Goal: Task Accomplishment & Management: Manage account settings

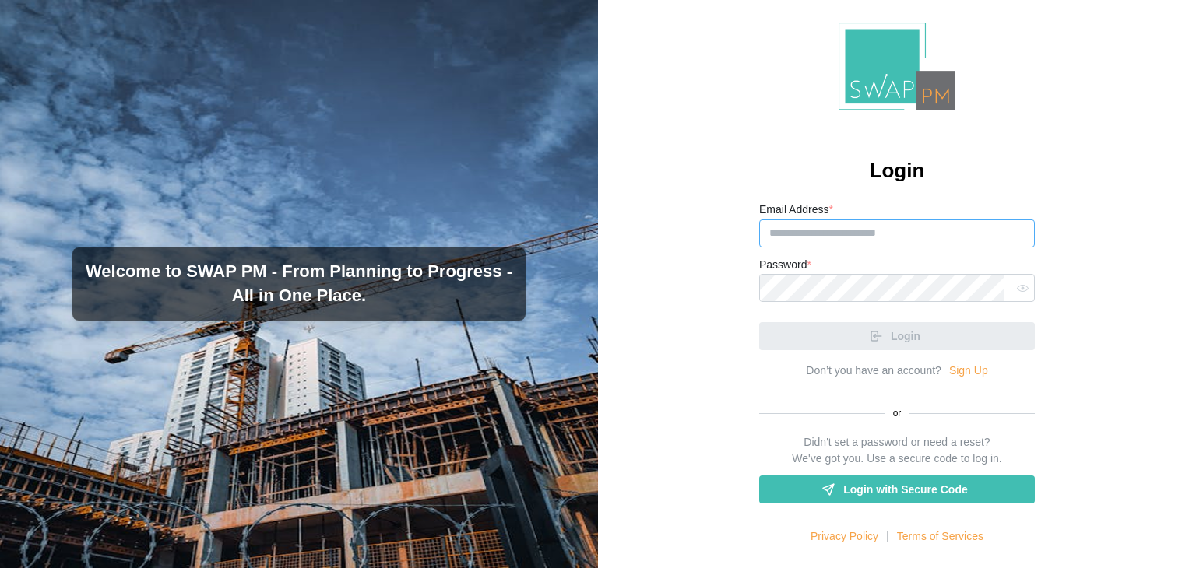
click at [831, 237] on input "Email Address *" at bounding box center [897, 234] width 276 height 28
paste input "**********"
type input "**********"
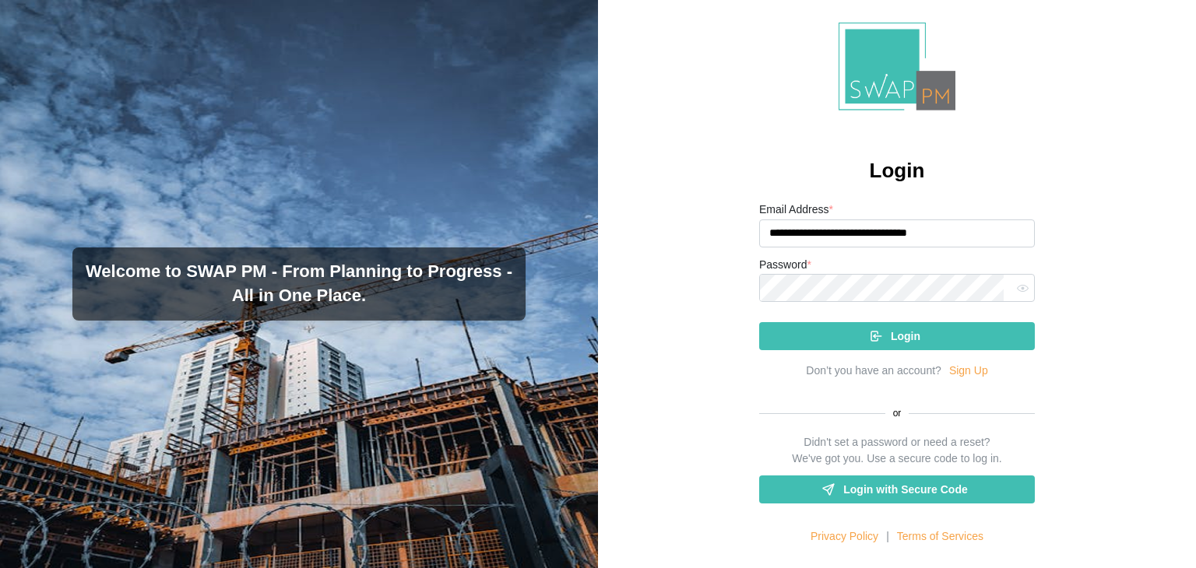
click at [881, 336] on div "Login" at bounding box center [894, 336] width 251 height 26
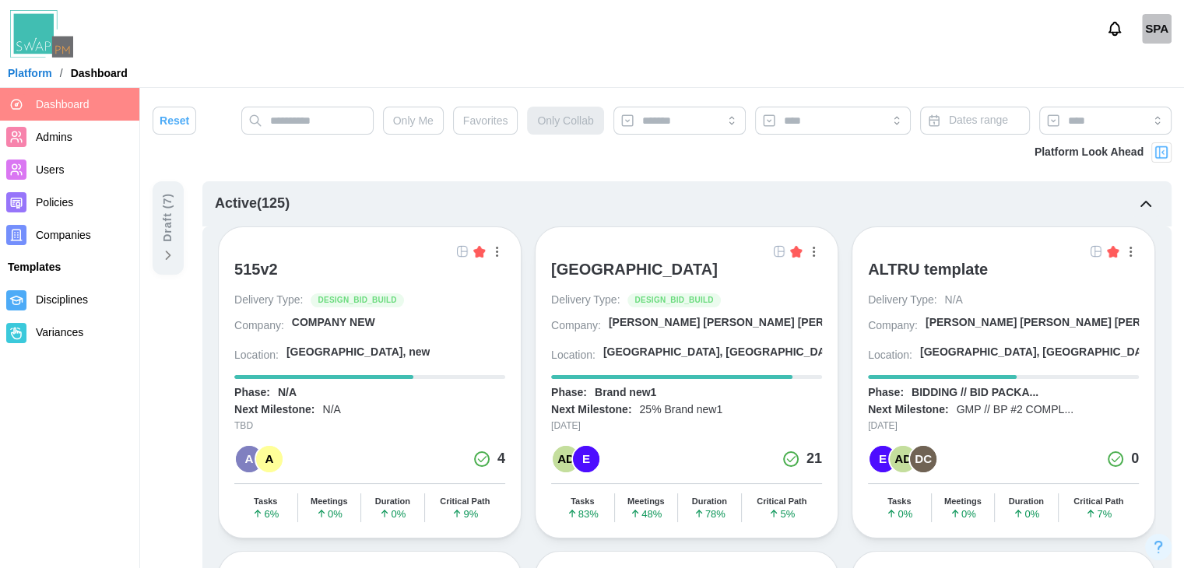
click at [782, 165] on div "Platform Look Ahead" at bounding box center [662, 161] width 1019 height 39
click at [325, 279] on div "515v2" at bounding box center [369, 276] width 271 height 33
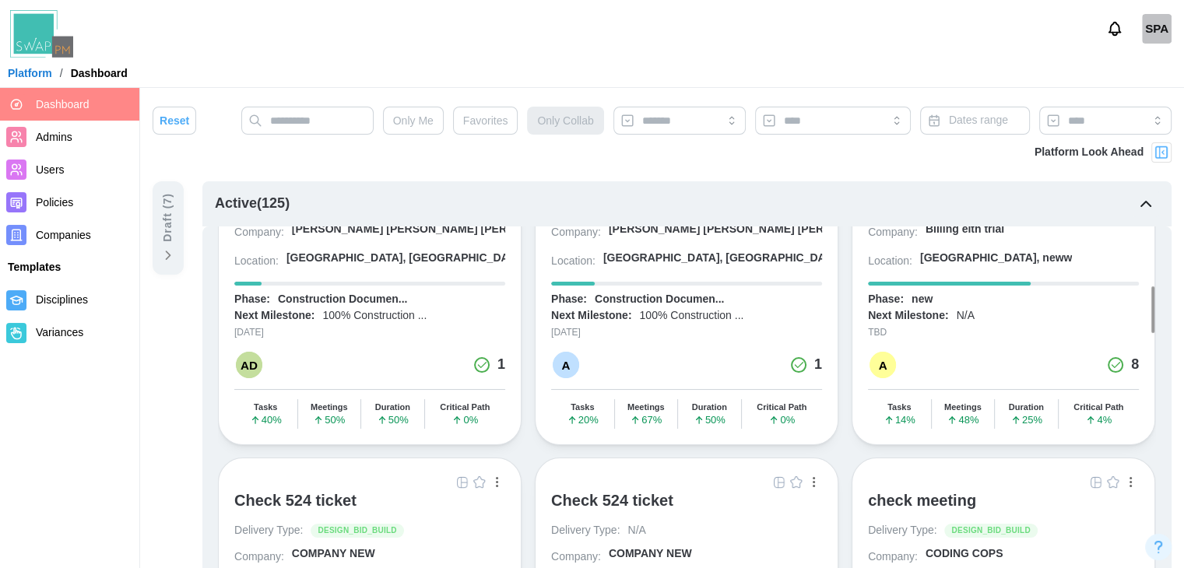
scroll to position [913, 0]
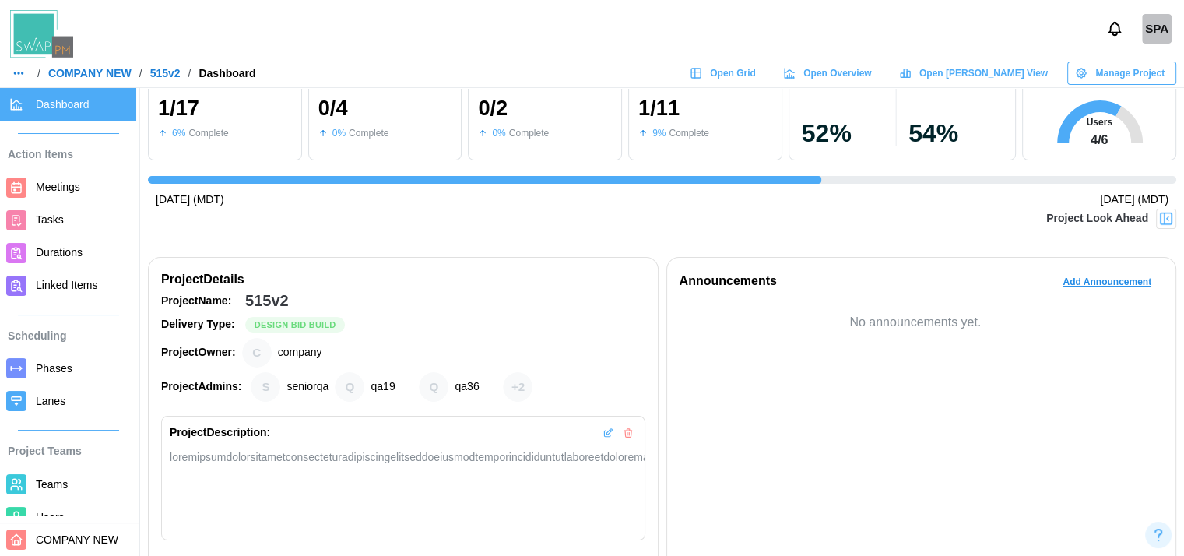
scroll to position [0, 4]
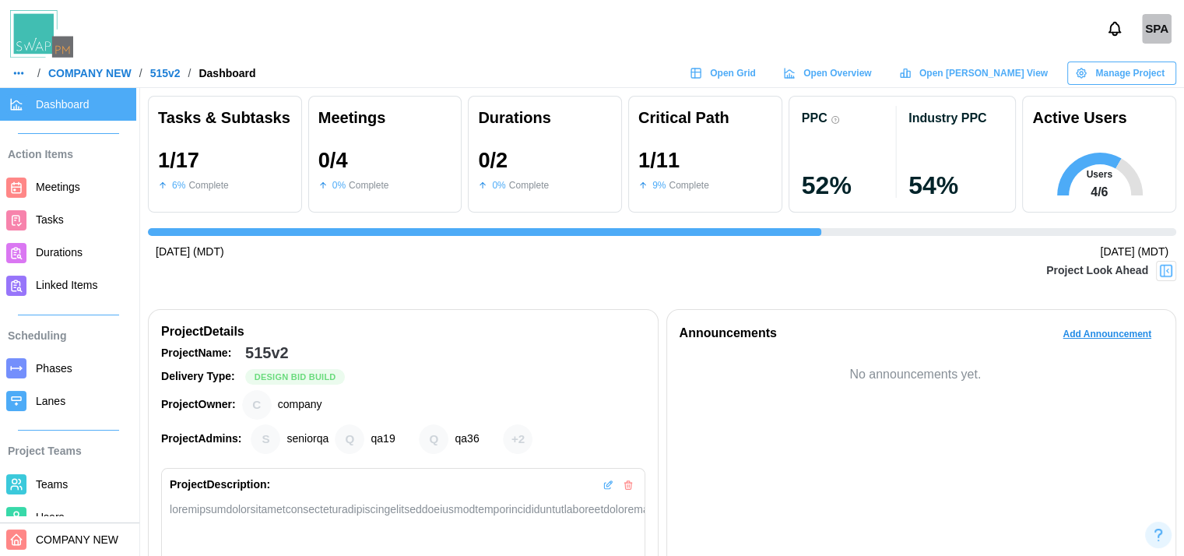
click at [29, 72] on button "button" at bounding box center [19, 73] width 22 height 22
click at [46, 117] on link "Dashboard" at bounding box center [54, 106] width 76 height 33
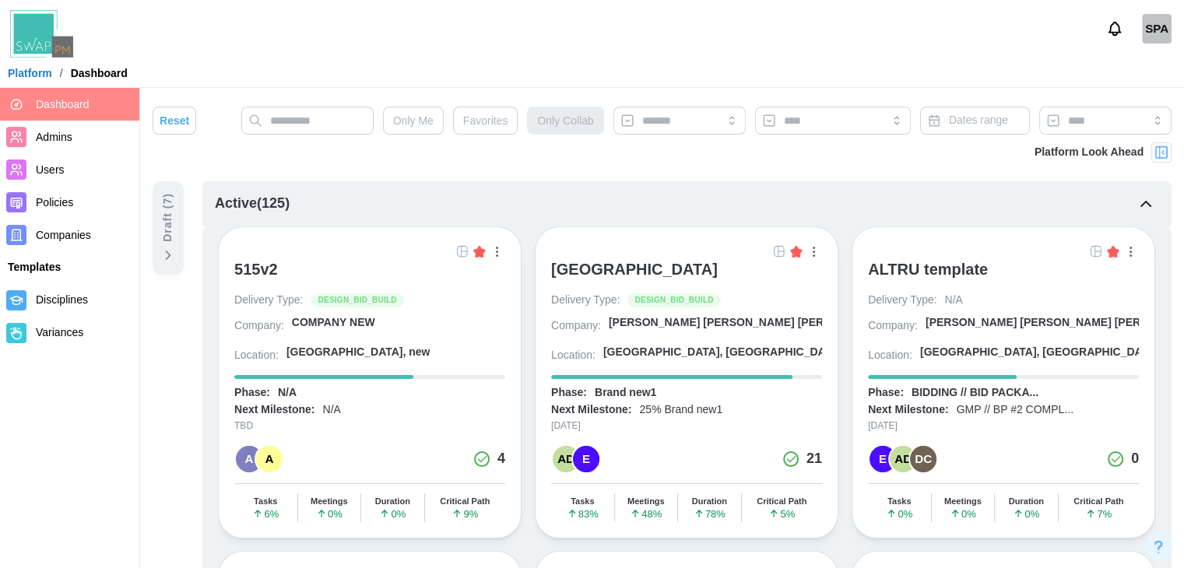
click at [674, 268] on div "ALTRU SPORTS COMPLEX" at bounding box center [634, 269] width 167 height 19
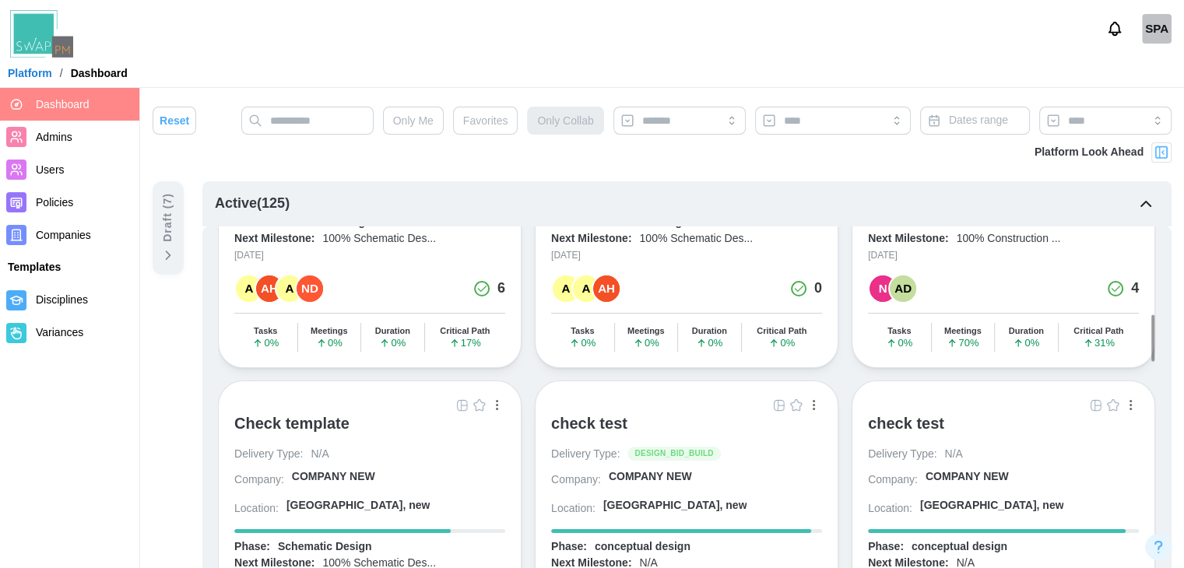
scroll to position [1470, 0]
click at [39, 79] on link "Platform" at bounding box center [30, 73] width 44 height 11
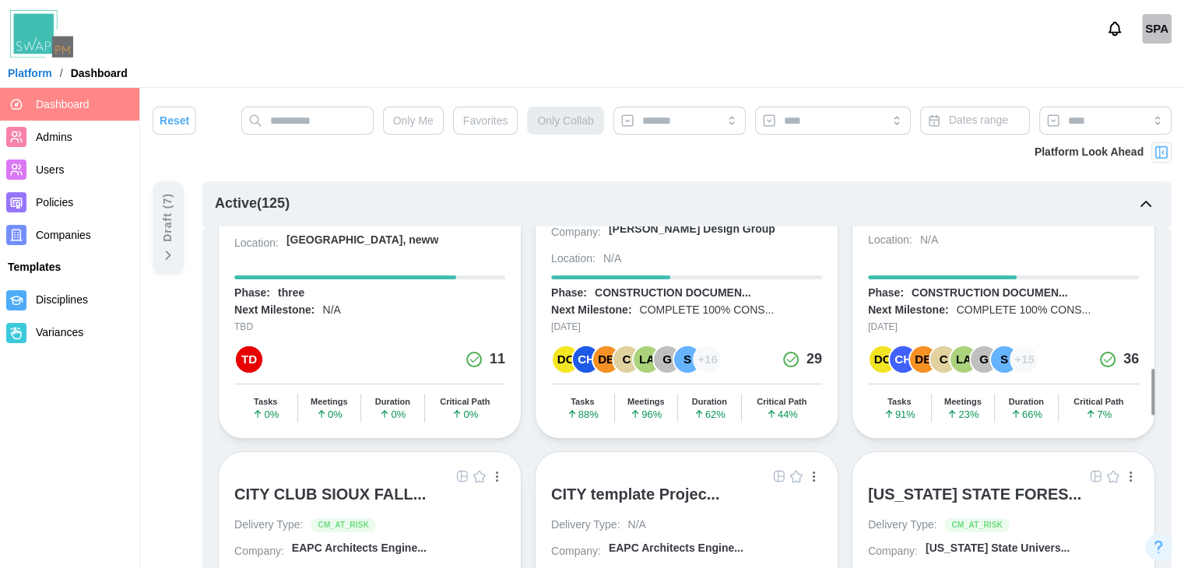
scroll to position [2454, 0]
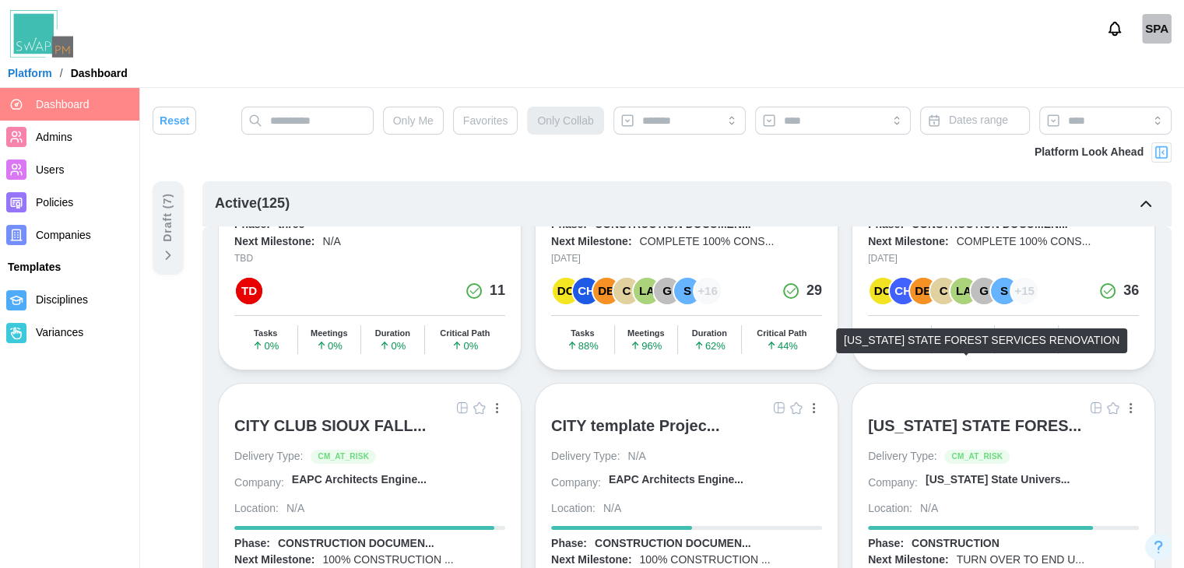
click at [950, 417] on div "COLORADO STATE FORES..." at bounding box center [974, 426] width 213 height 19
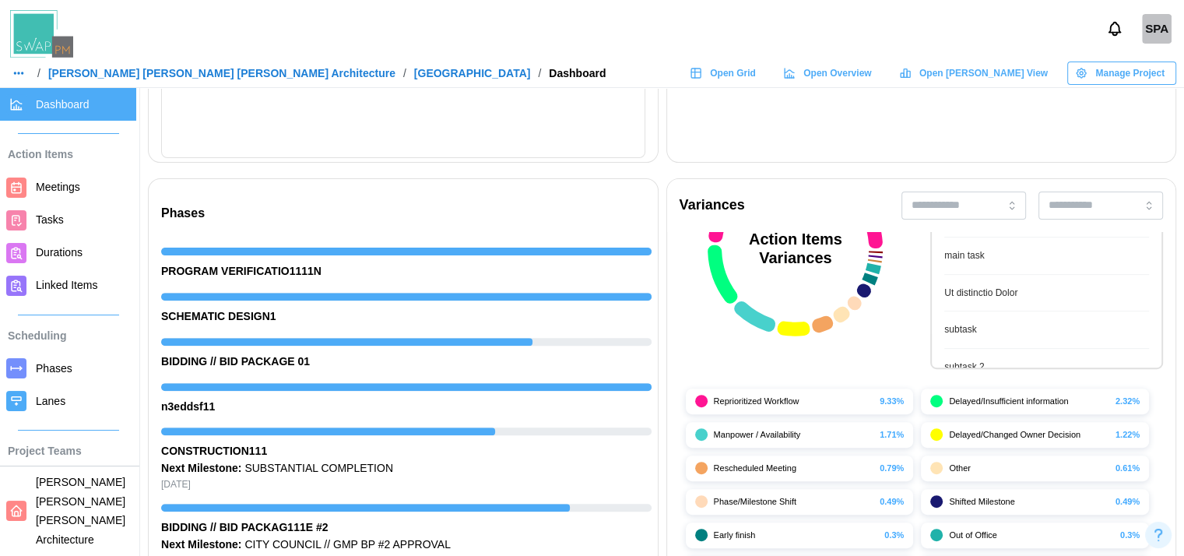
scroll to position [44, 0]
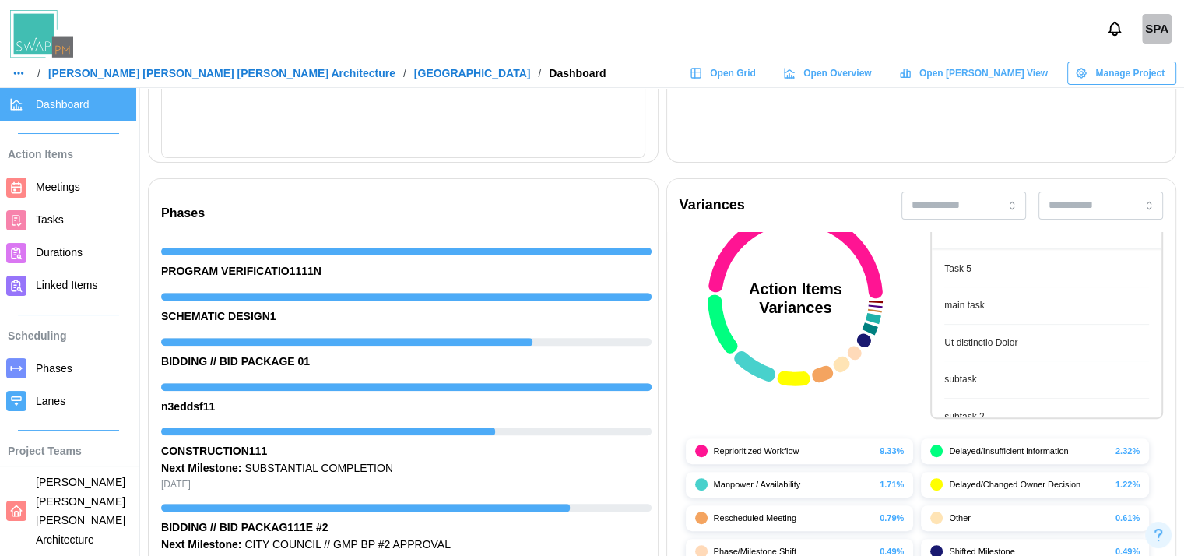
click at [115, 68] on link "Barker Rinker Seacat Architecture" at bounding box center [221, 73] width 347 height 11
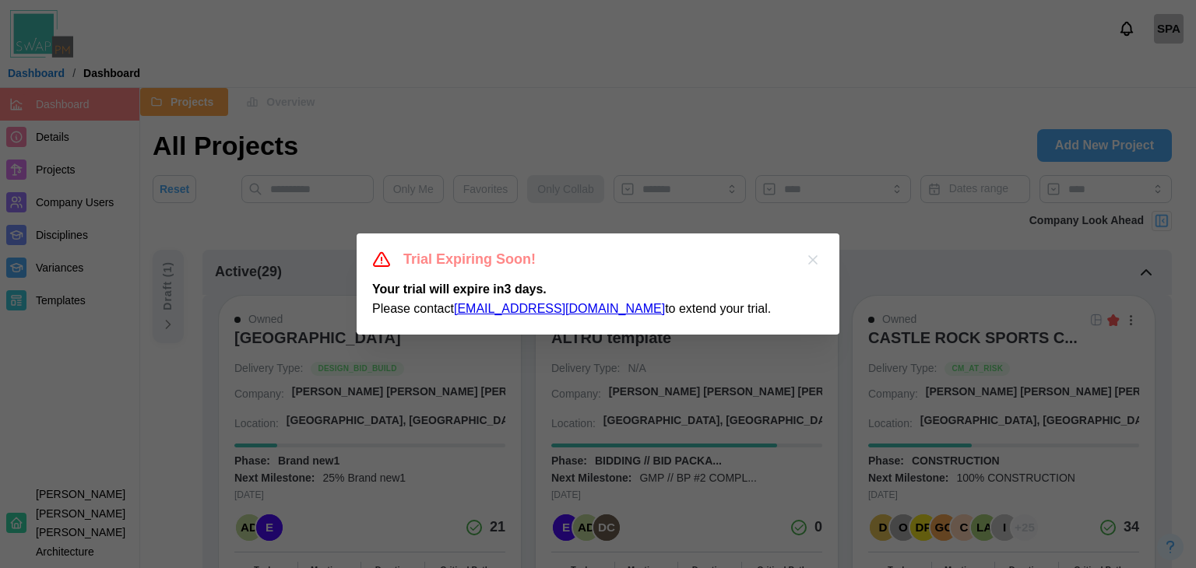
click at [813, 257] on icon "button" at bounding box center [813, 260] width 16 height 16
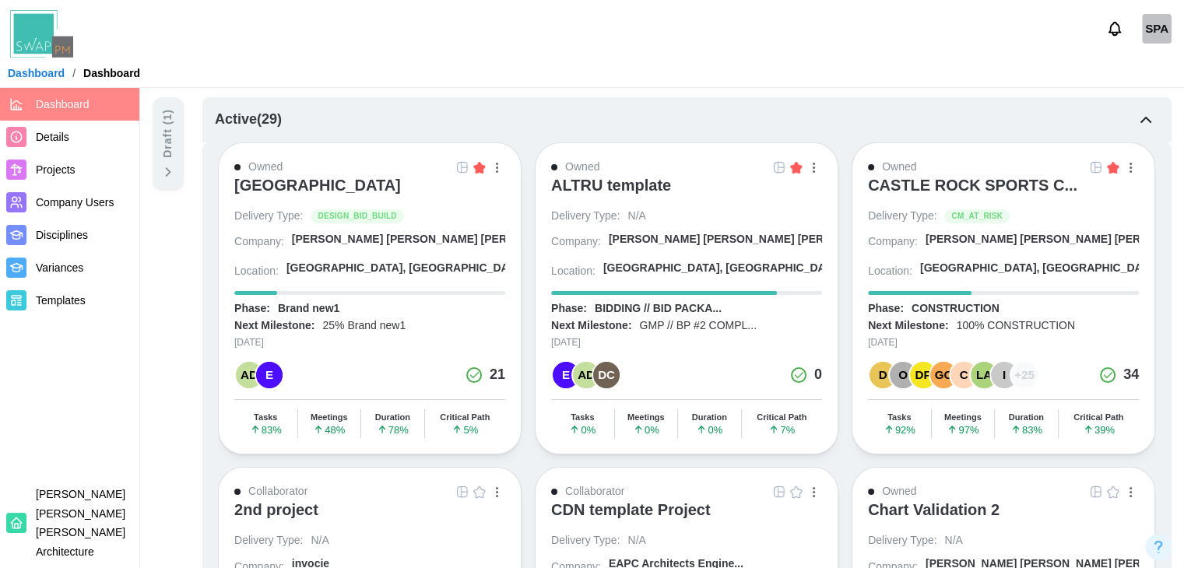
scroll to position [155, 0]
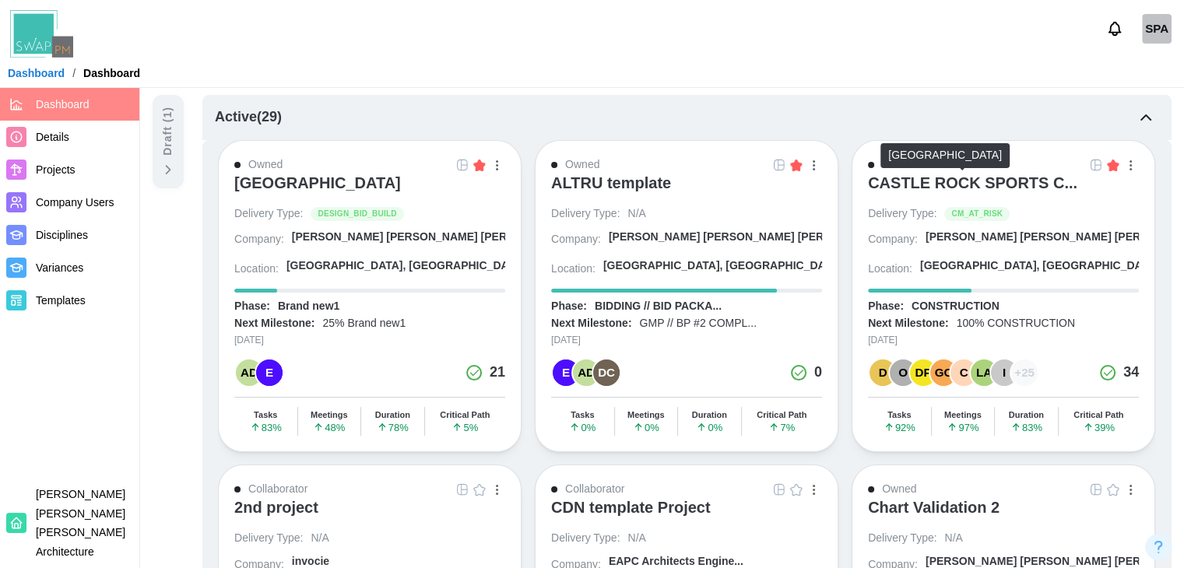
click at [913, 198] on div "CASTLE ROCK SPORTS C..." at bounding box center [972, 187] width 209 height 26
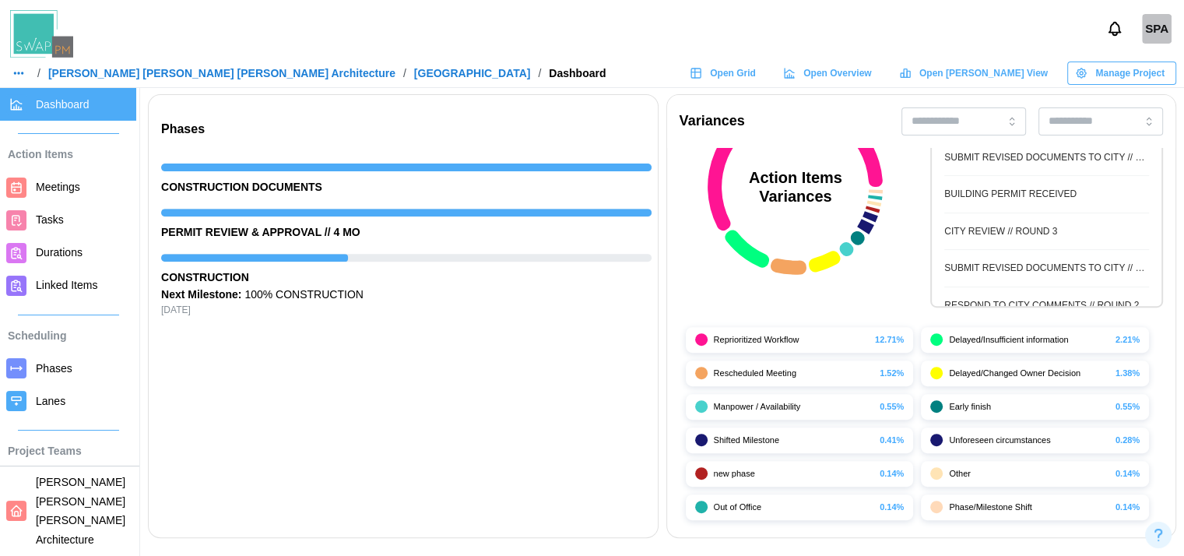
scroll to position [79, 0]
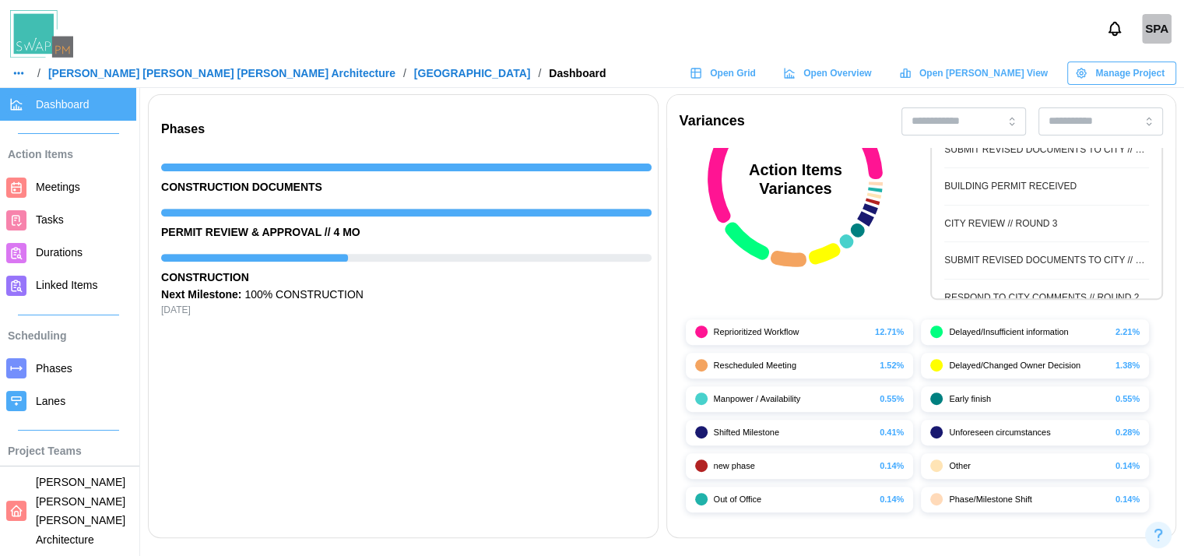
click at [87, 72] on link "Barker Rinker Seacat Architecture" at bounding box center [221, 73] width 347 height 11
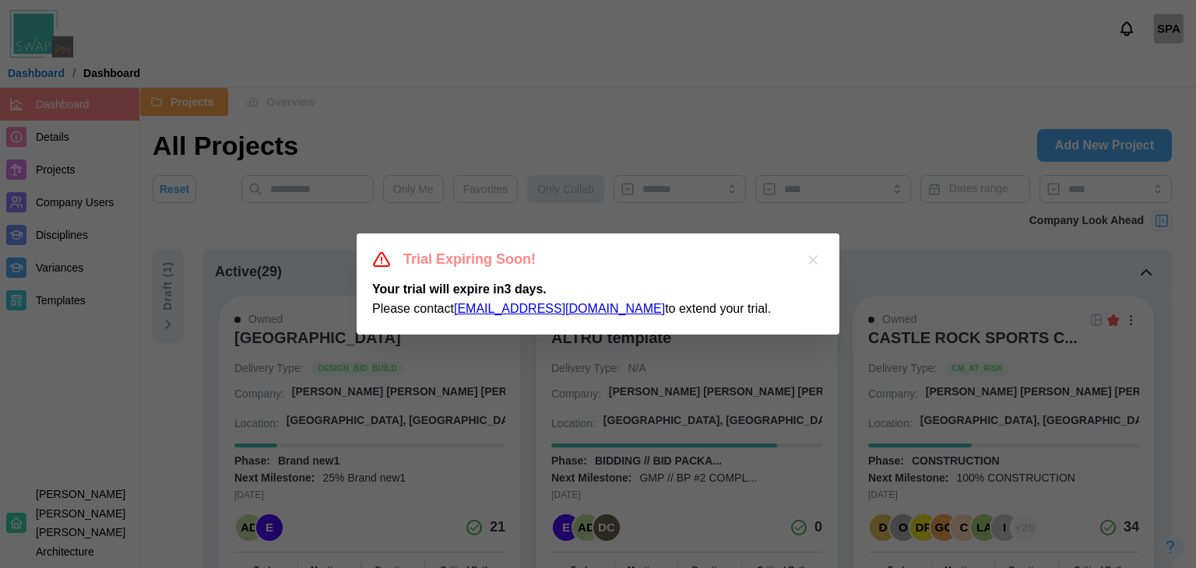
click at [815, 259] on icon "button" at bounding box center [813, 260] width 16 height 16
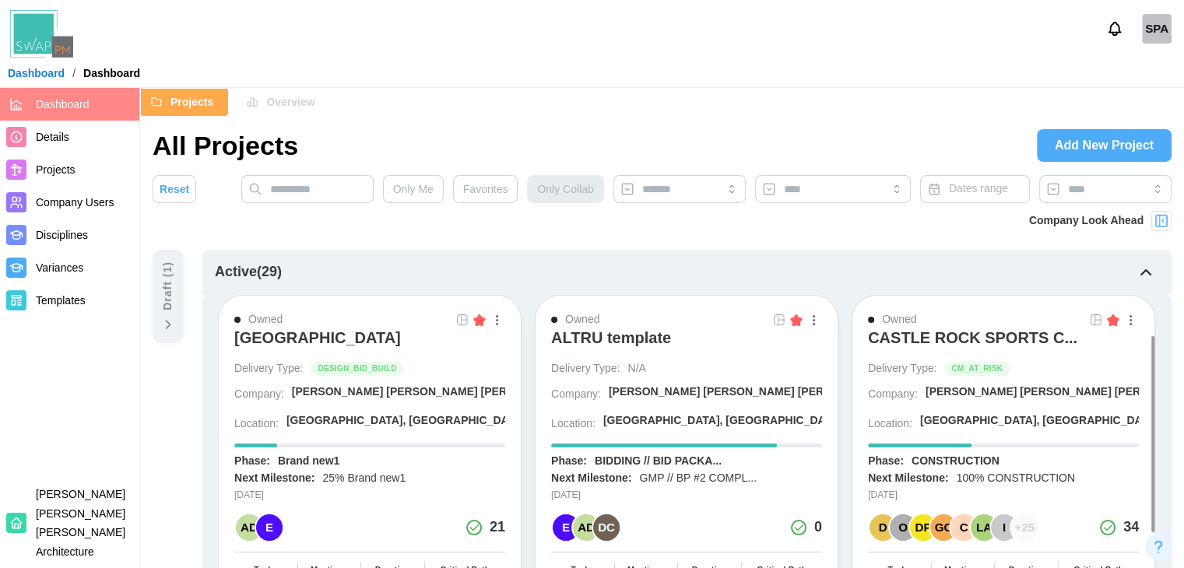
scroll to position [192, 0]
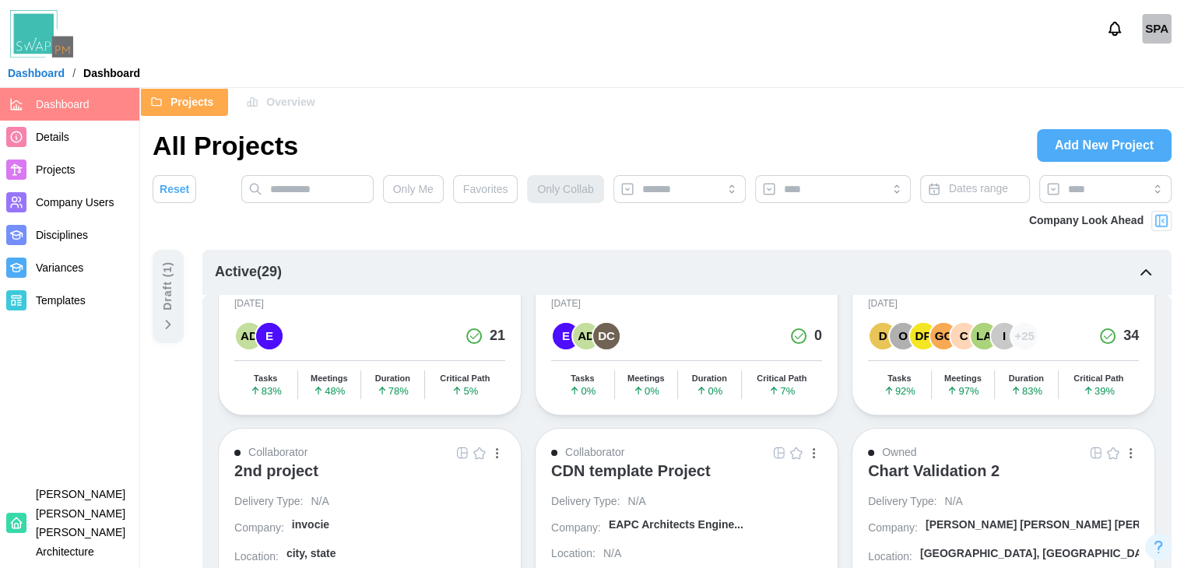
click at [673, 462] on div "CDN template Project" at bounding box center [631, 471] width 160 height 19
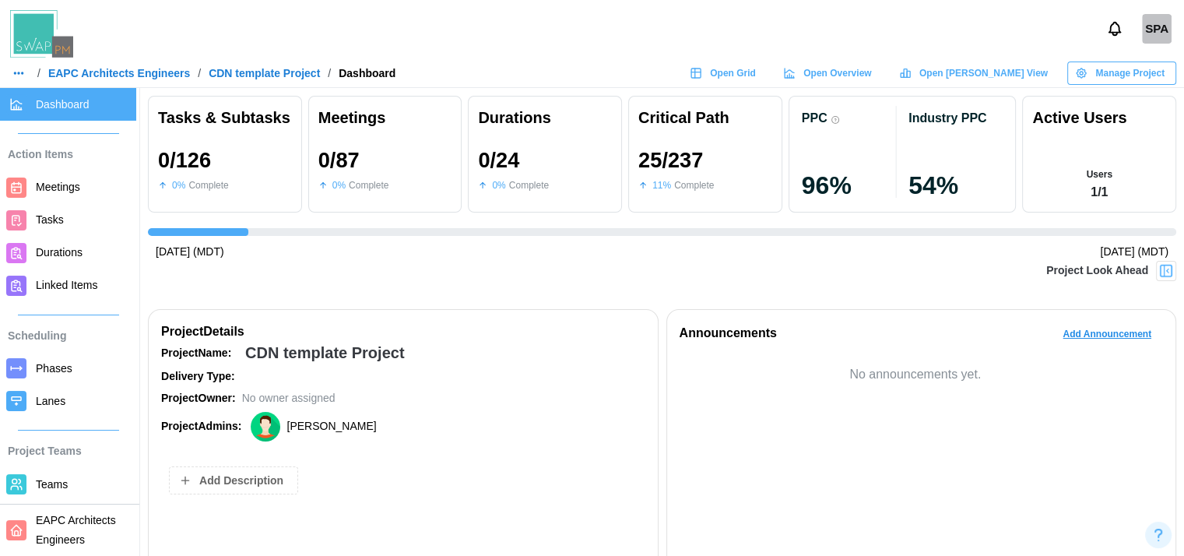
scroll to position [0, 950]
click at [691, 344] on div "Announcements Add Announcement" at bounding box center [922, 337] width 484 height 31
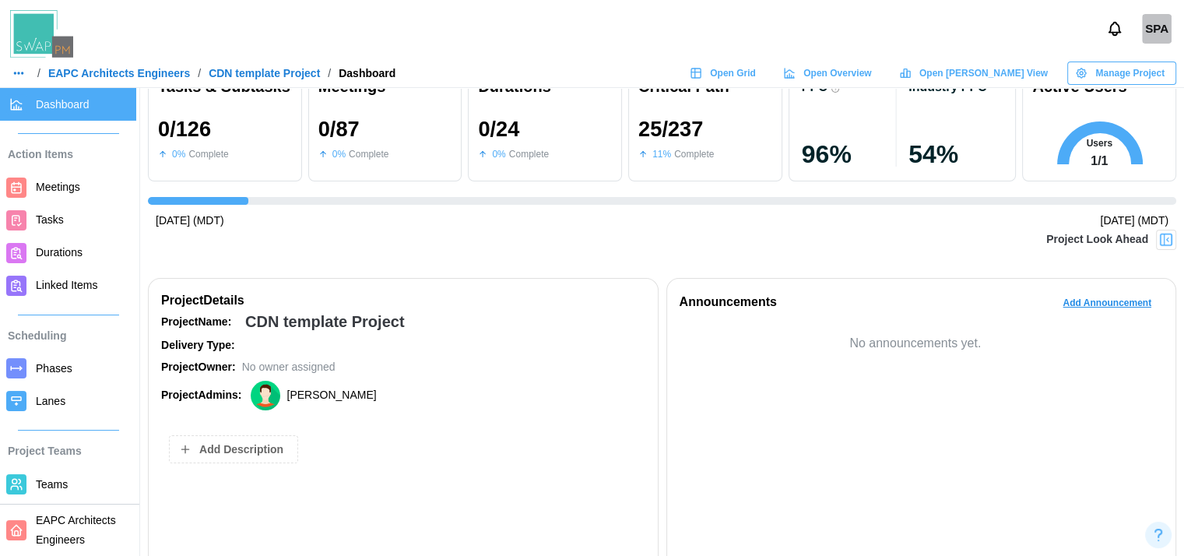
scroll to position [21, 0]
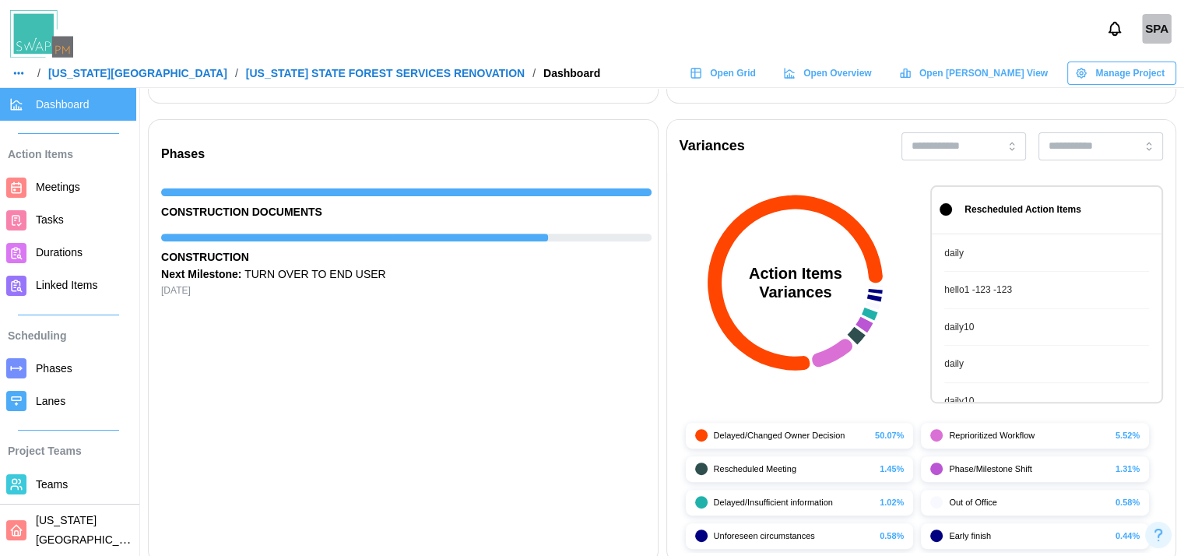
scroll to position [222, 0]
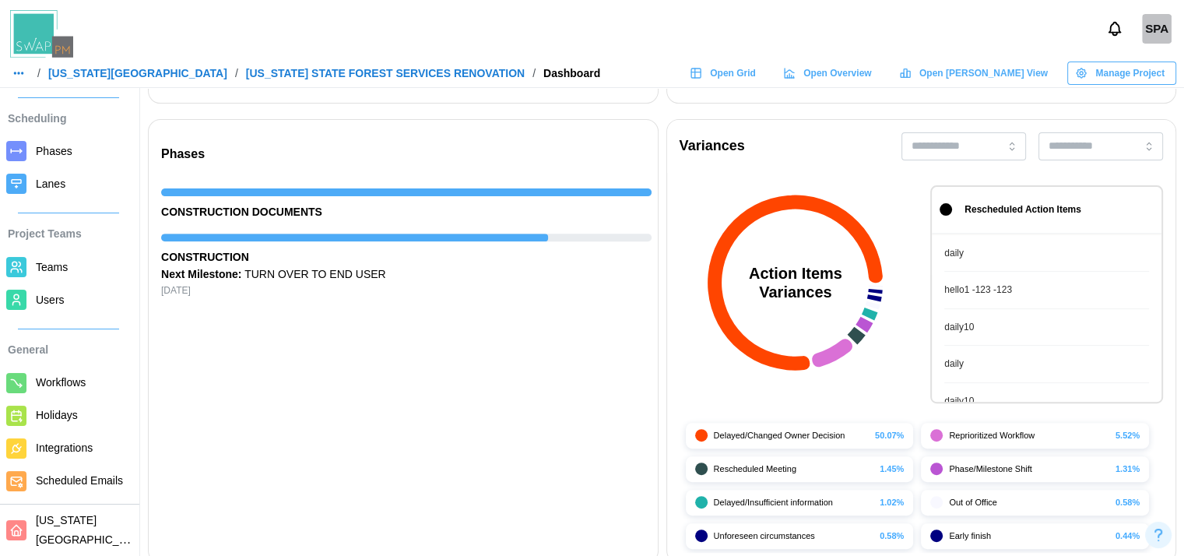
click at [53, 290] on span "Users" at bounding box center [83, 299] width 94 height 19
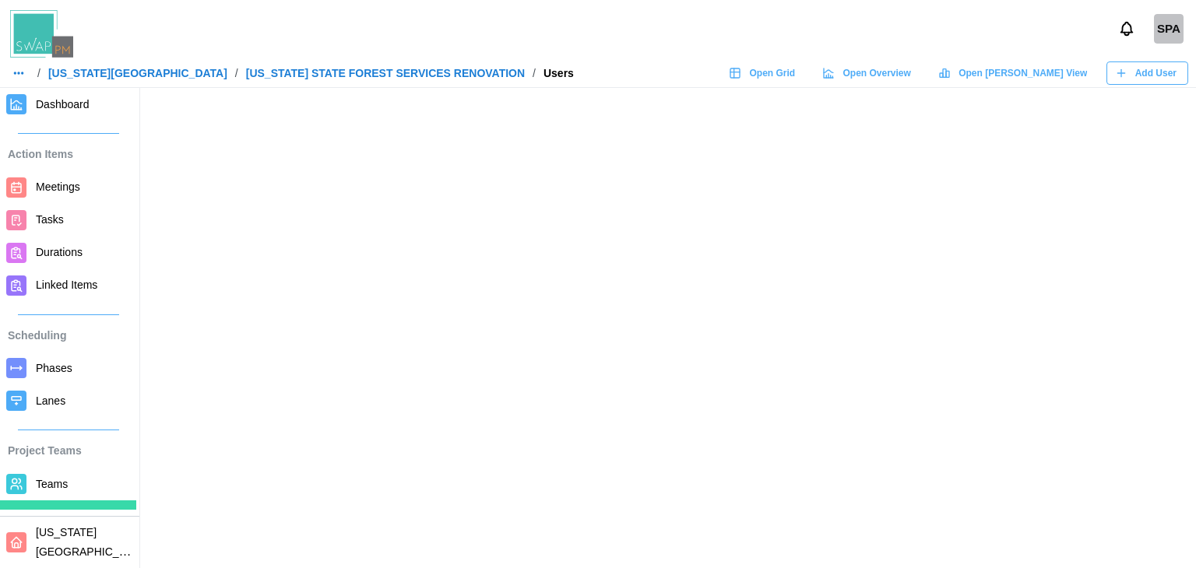
click at [1113, 65] on button "Add User" at bounding box center [1147, 73] width 82 height 23
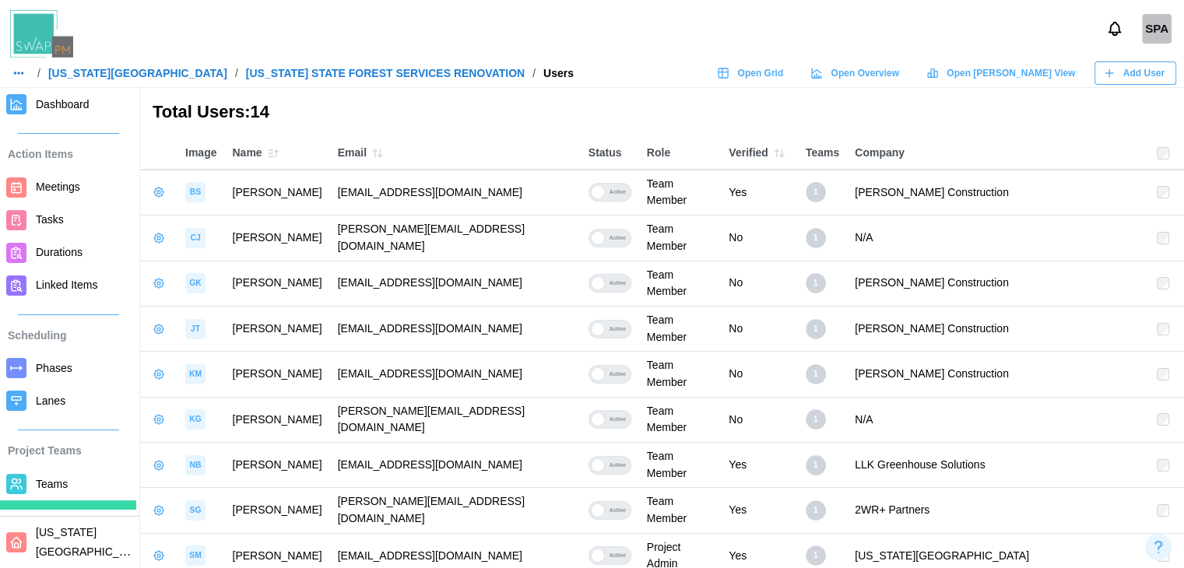
click at [1113, 65] on div "Add User" at bounding box center [1134, 73] width 62 height 22
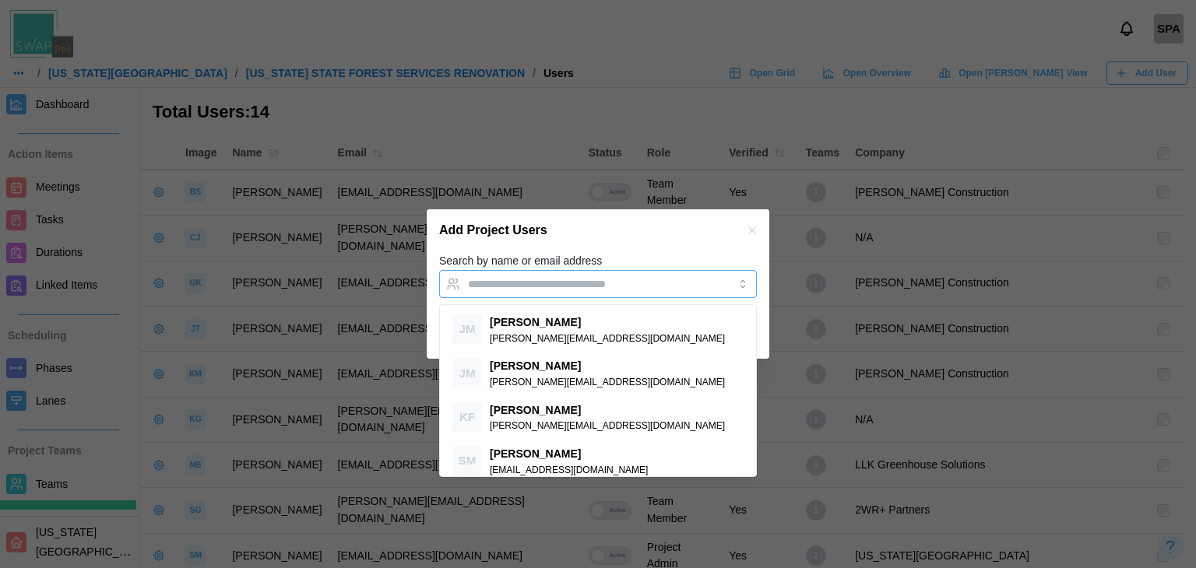
click at [593, 294] on div at bounding box center [582, 284] width 236 height 26
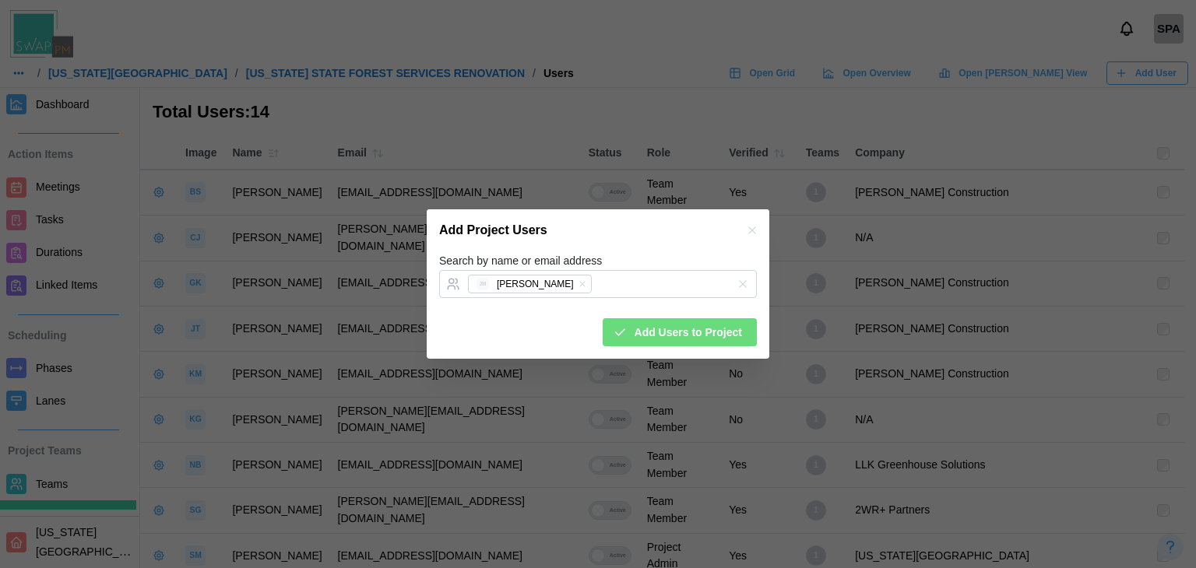
click at [614, 236] on div "Add Project Users" at bounding box center [598, 230] width 343 height 42
click at [751, 234] on icon "button" at bounding box center [752, 230] width 12 height 12
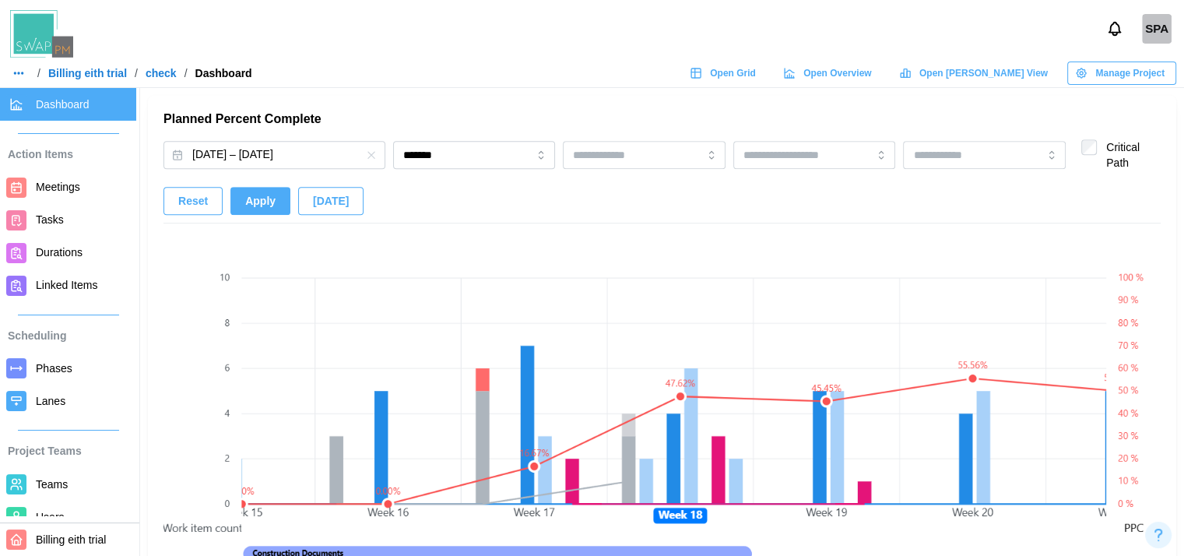
scroll to position [1009, 0]
click at [1100, 70] on span "Manage Project" at bounding box center [1130, 73] width 69 height 22
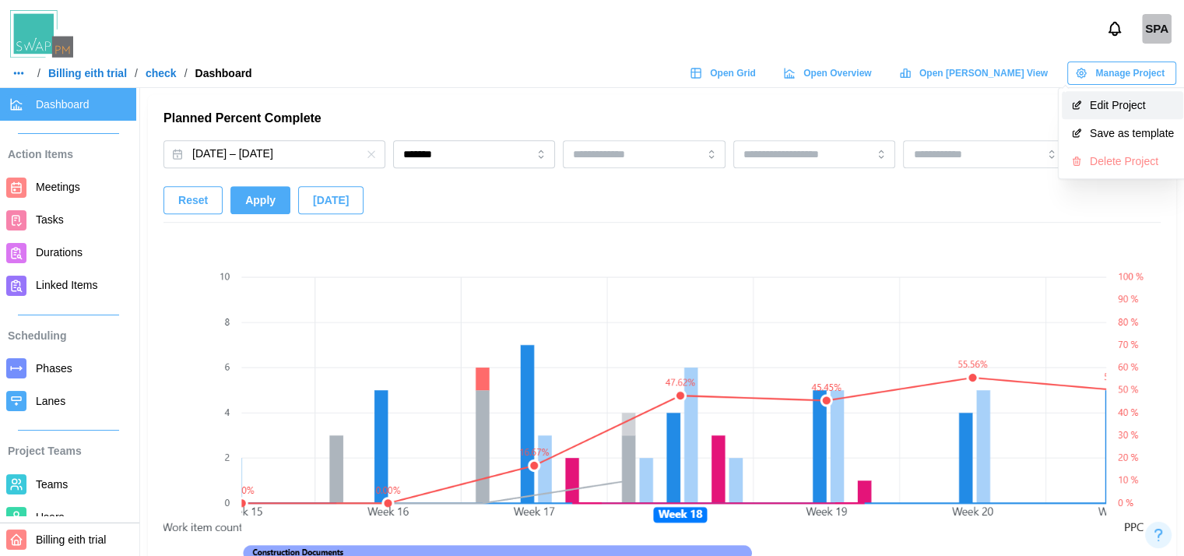
click at [1088, 116] on button "Edit Project" at bounding box center [1122, 105] width 121 height 28
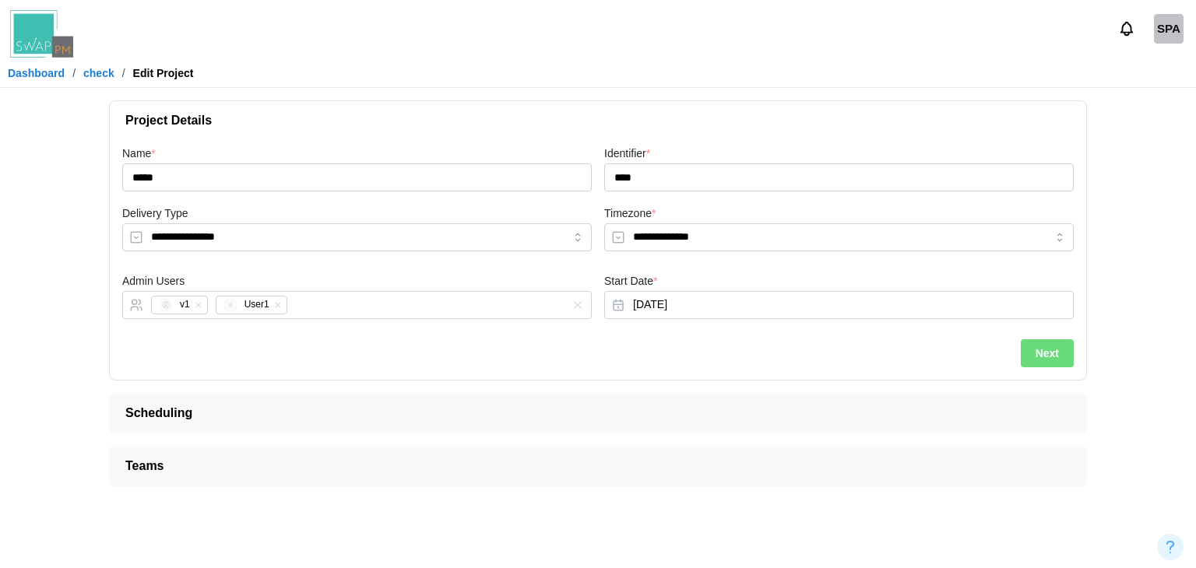
click at [302, 456] on span "Teams" at bounding box center [591, 466] width 933 height 39
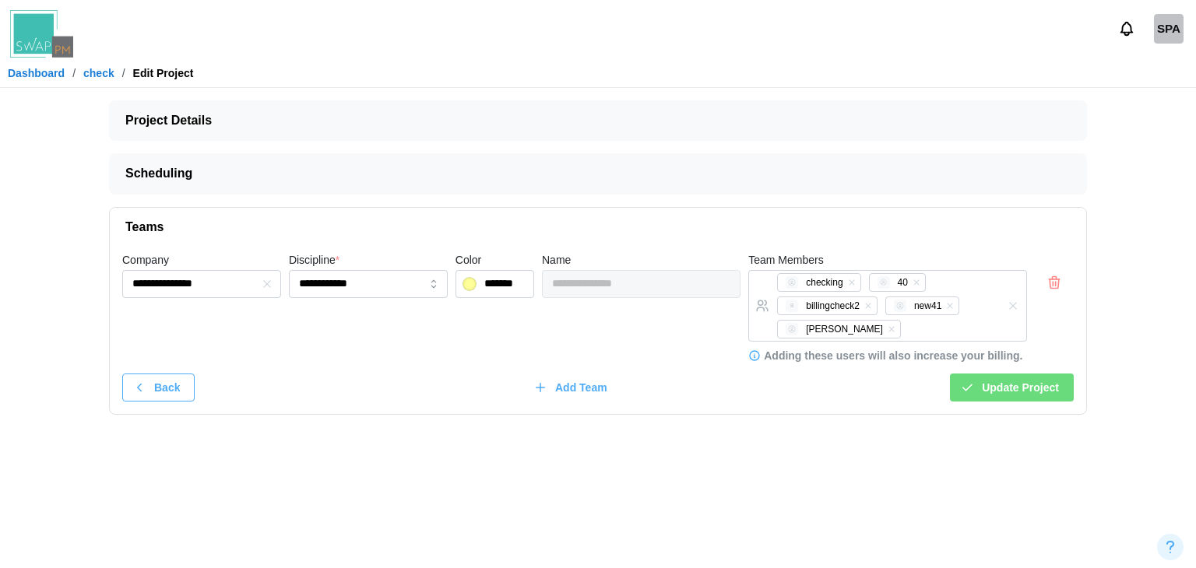
click at [93, 75] on link "check" at bounding box center [98, 73] width 31 height 11
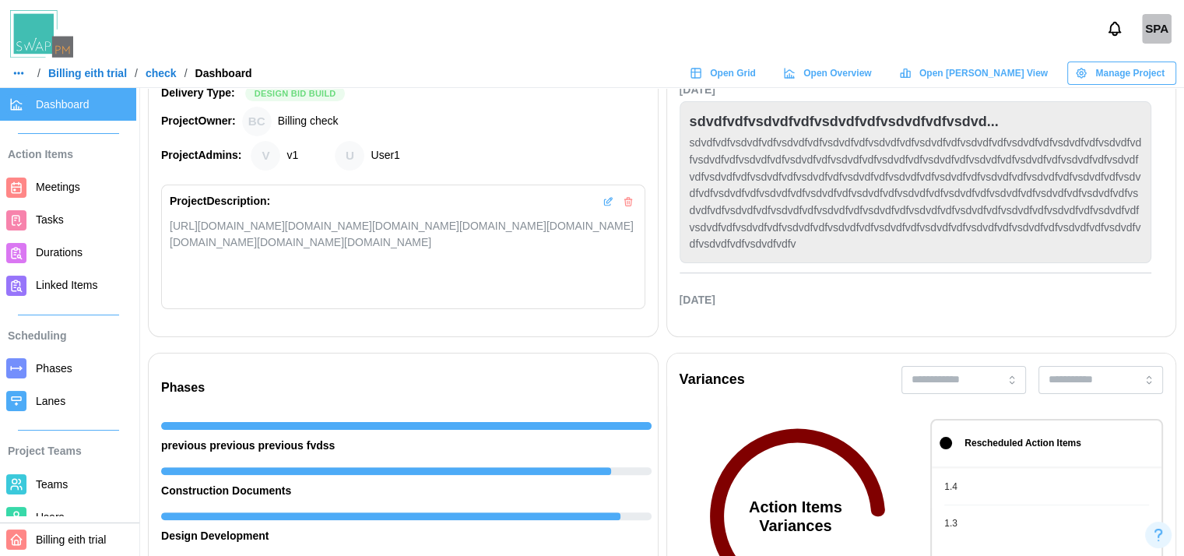
scroll to position [283, 0]
click at [62, 522] on span "Users" at bounding box center [83, 517] width 94 height 19
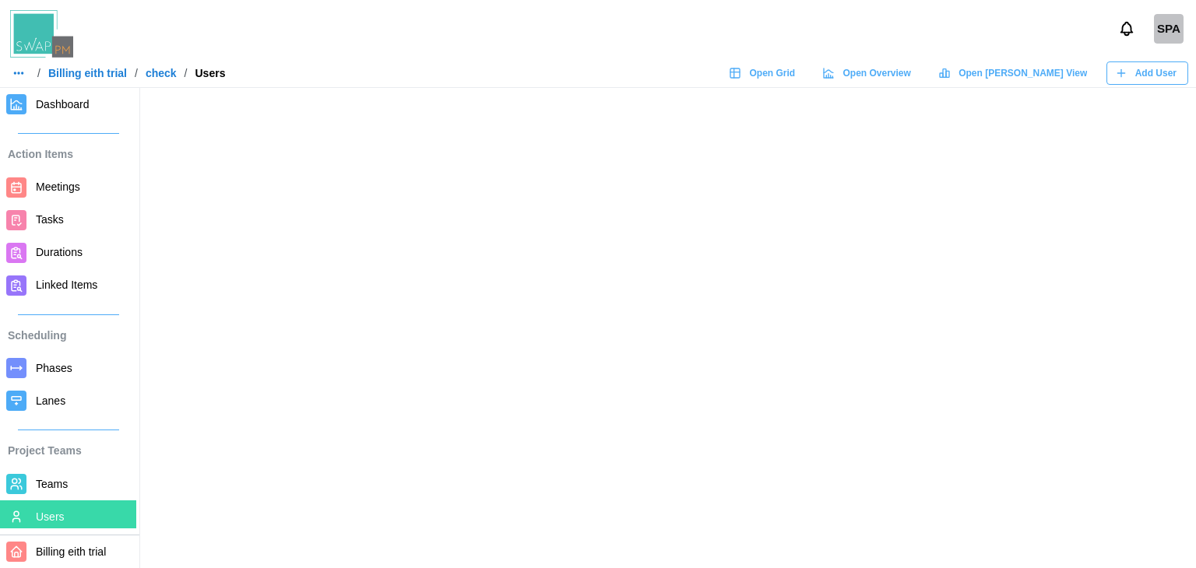
click at [1133, 76] on div "Add User" at bounding box center [1146, 73] width 62 height 22
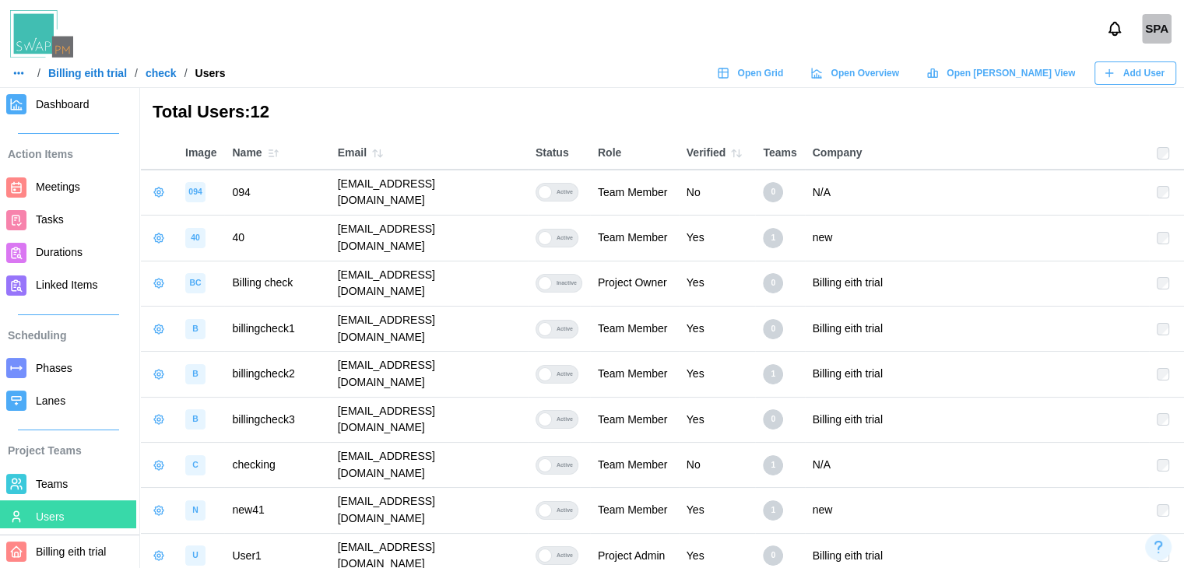
click at [1133, 76] on span "Add User" at bounding box center [1144, 73] width 41 height 22
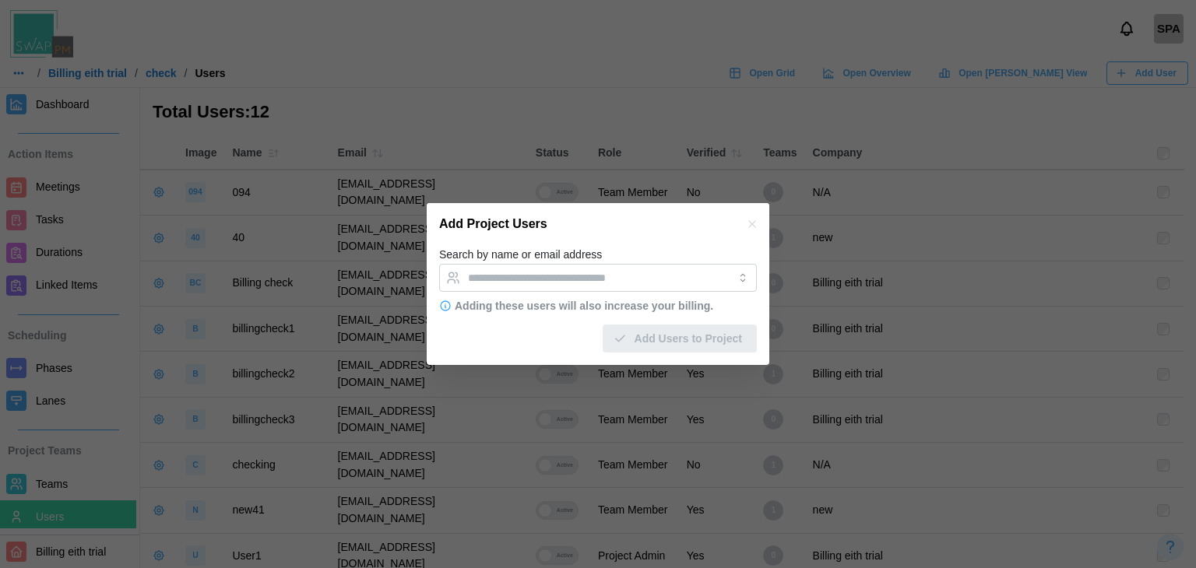
click at [748, 226] on icon "button" at bounding box center [752, 224] width 12 height 12
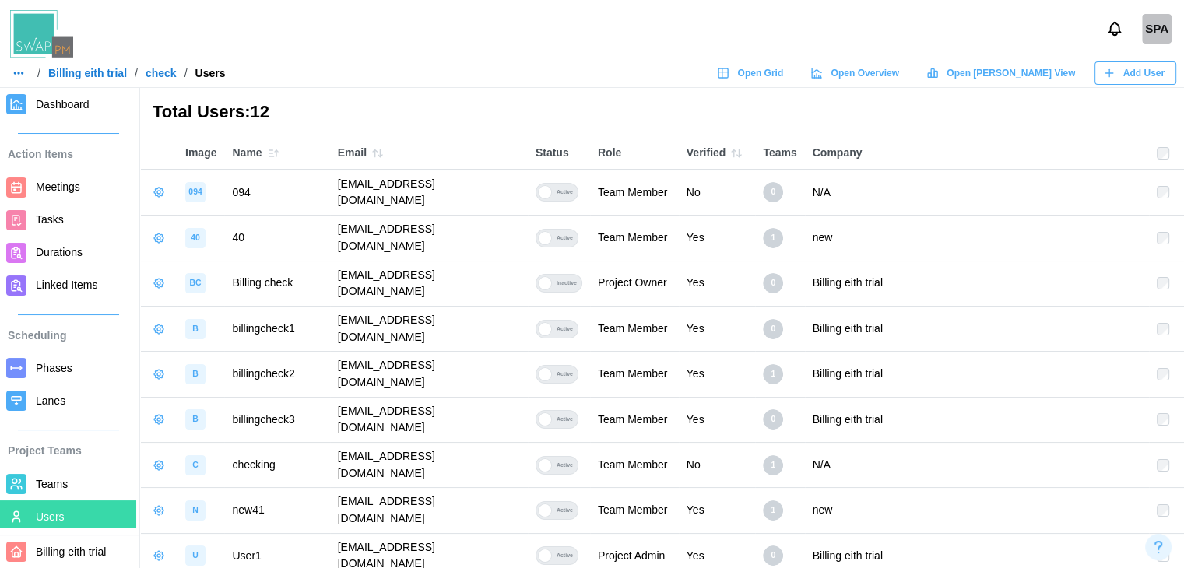
click at [56, 469] on link "Teams" at bounding box center [68, 484] width 136 height 33
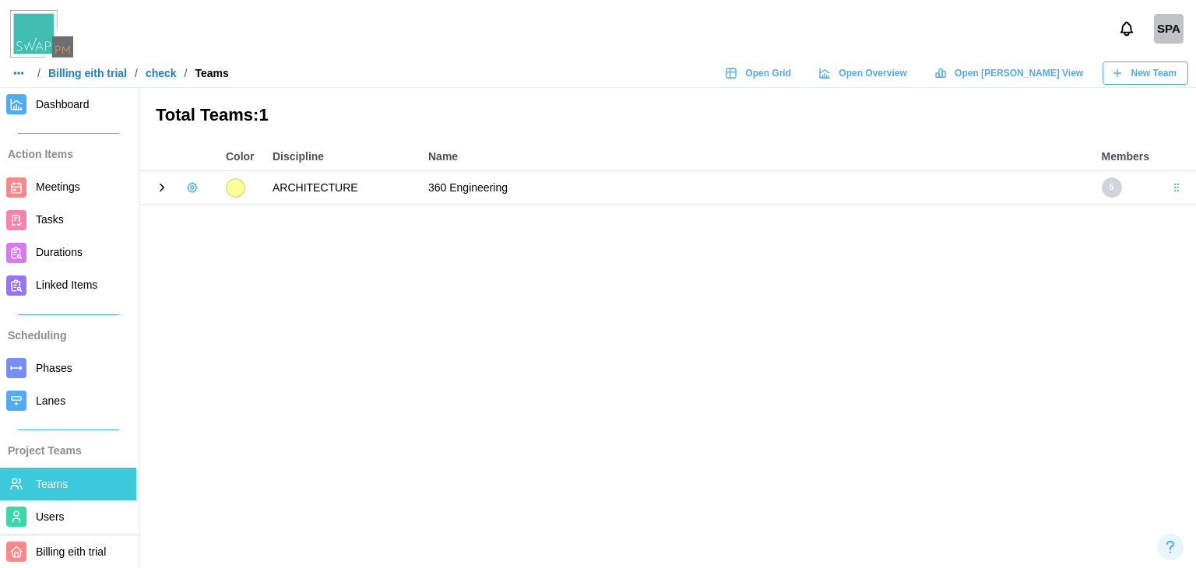
click at [1139, 64] on span "New Team" at bounding box center [1153, 73] width 45 height 22
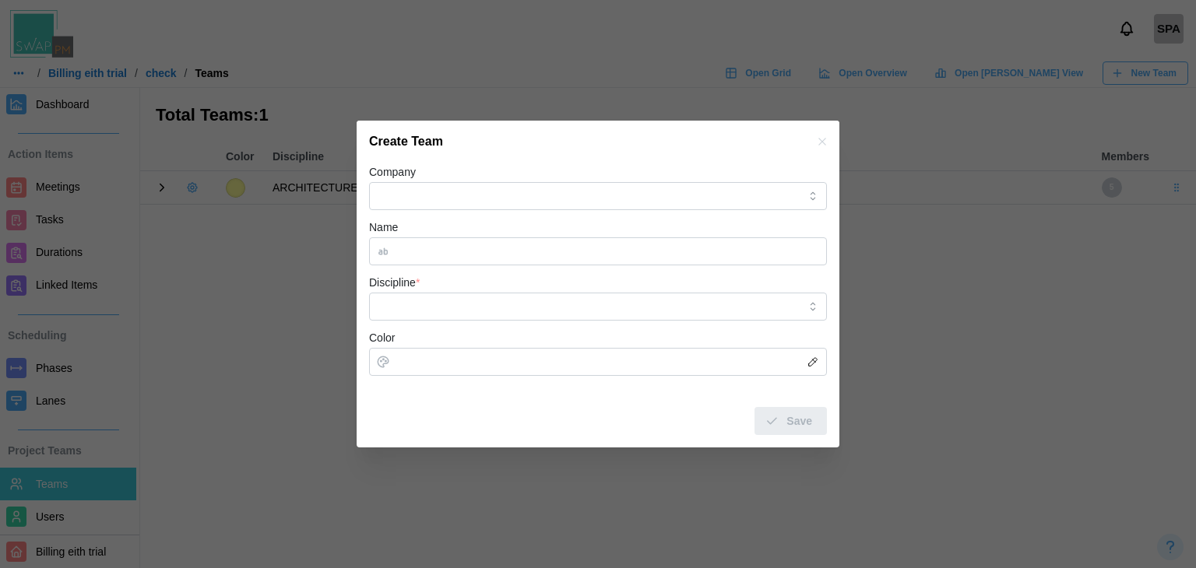
click at [819, 150] on button "button" at bounding box center [822, 141] width 17 height 17
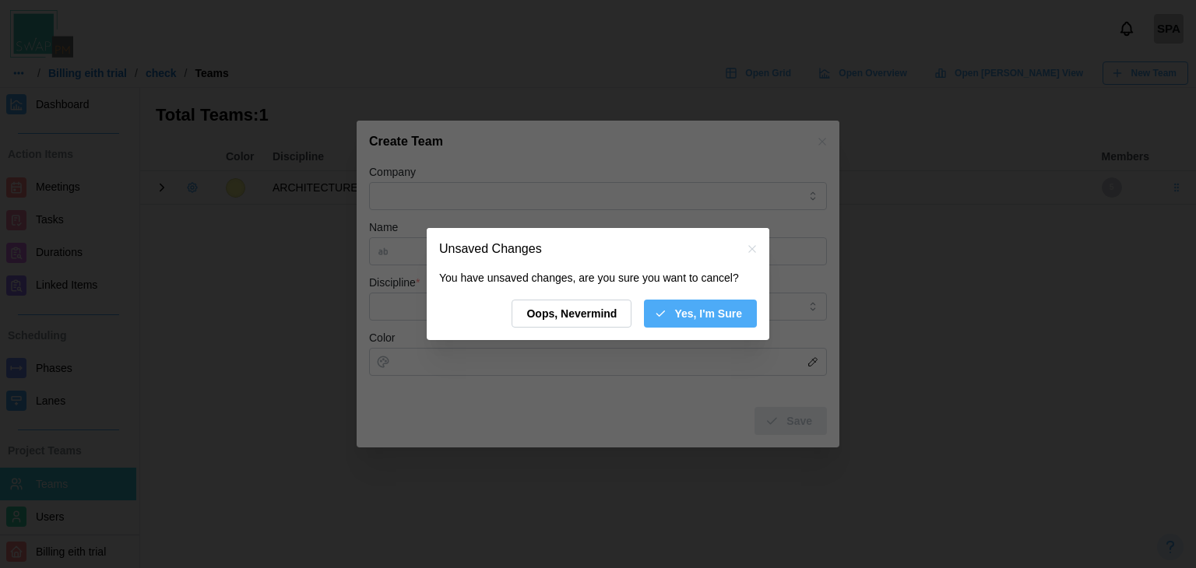
click at [668, 302] on div "Yes, I'm Sure" at bounding box center [698, 314] width 88 height 26
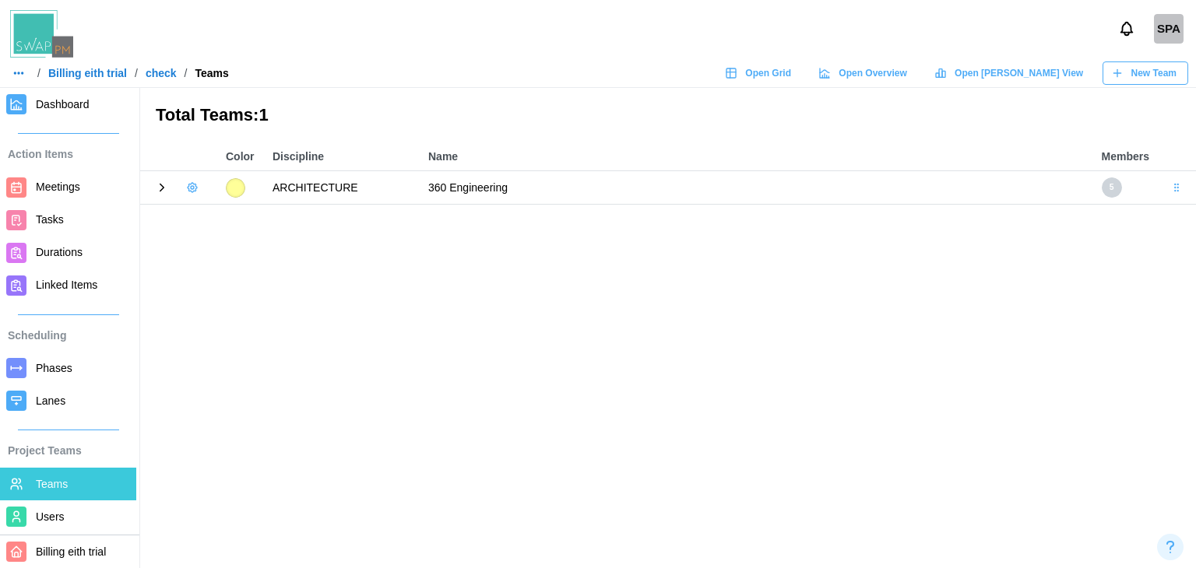
click at [168, 185] on div at bounding box center [179, 188] width 62 height 22
click at [168, 185] on icon at bounding box center [162, 188] width 14 height 14
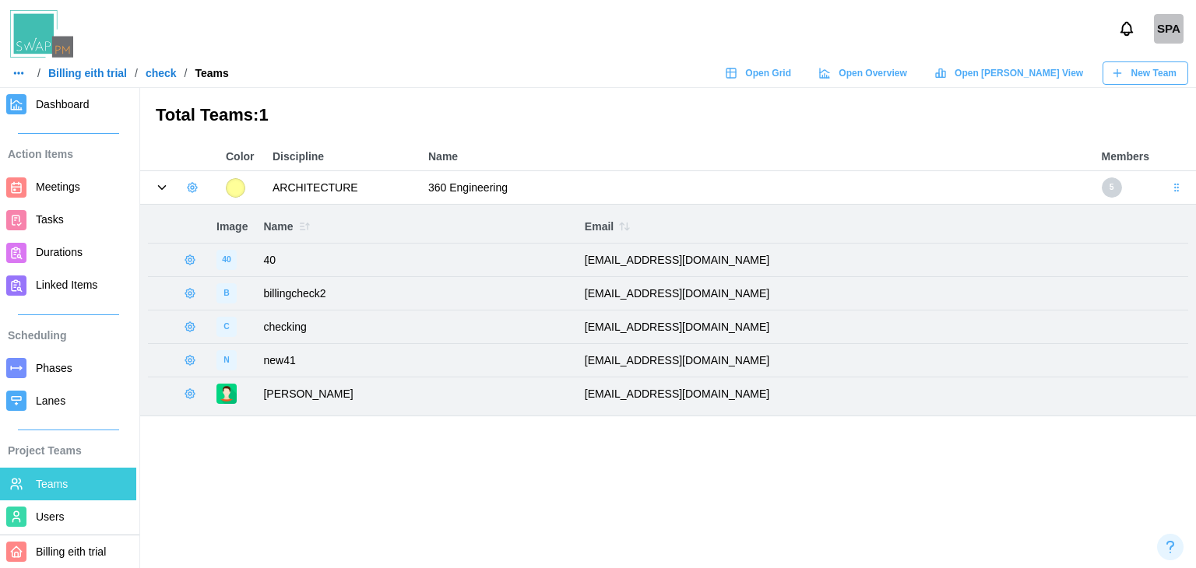
click at [187, 185] on icon "button" at bounding box center [192, 187] width 12 height 12
click at [214, 221] on button "Add User" at bounding box center [234, 221] width 98 height 30
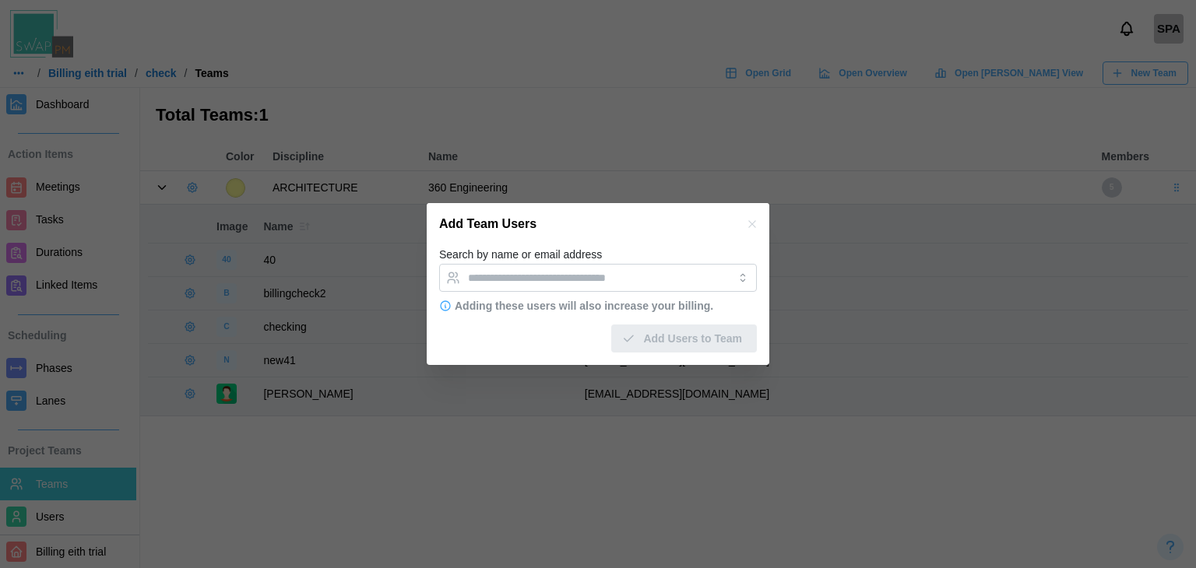
click at [746, 223] on icon "button" at bounding box center [752, 224] width 12 height 12
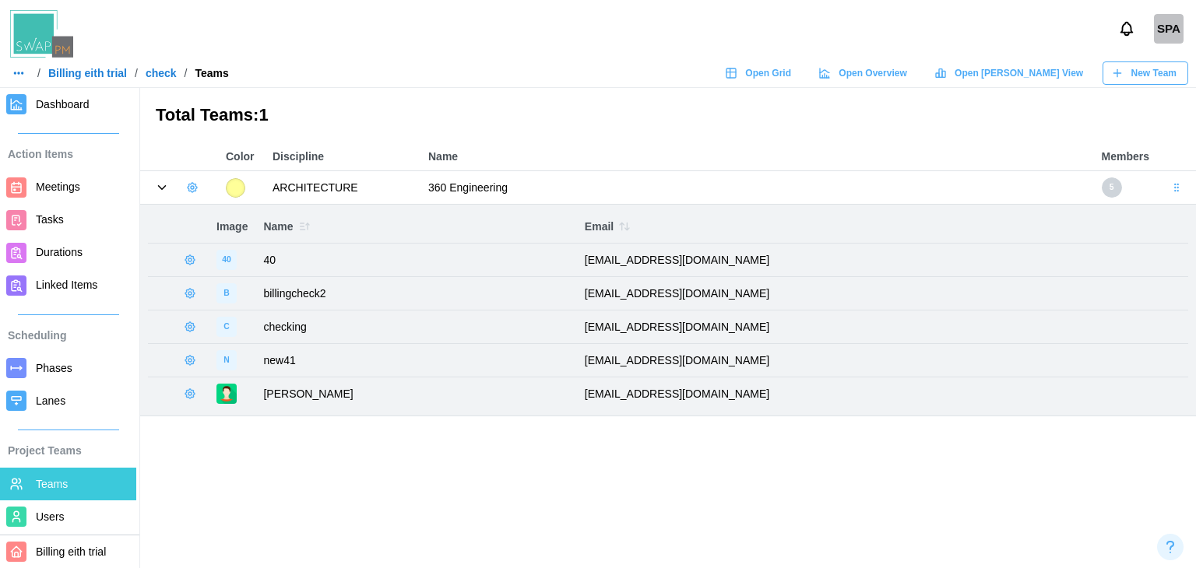
click at [190, 187] on icon "button" at bounding box center [192, 187] width 12 height 12
click at [224, 243] on div "Edit Team" at bounding box center [243, 249] width 61 height 12
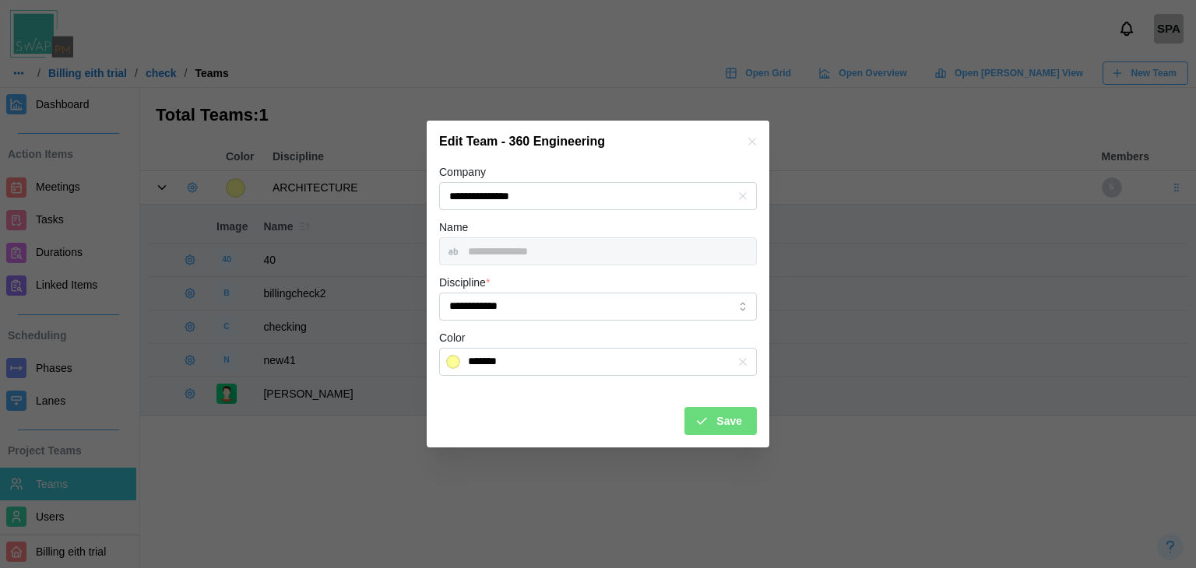
click at [753, 135] on button "button" at bounding box center [752, 141] width 17 height 17
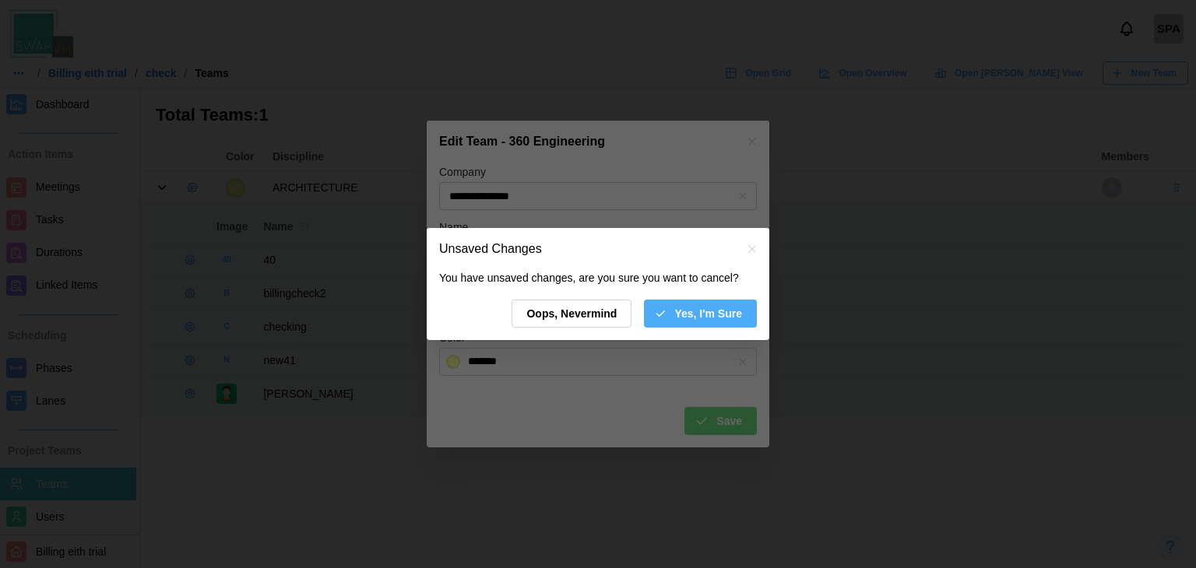
click at [695, 313] on span "Yes, I'm Sure" at bounding box center [708, 314] width 68 height 26
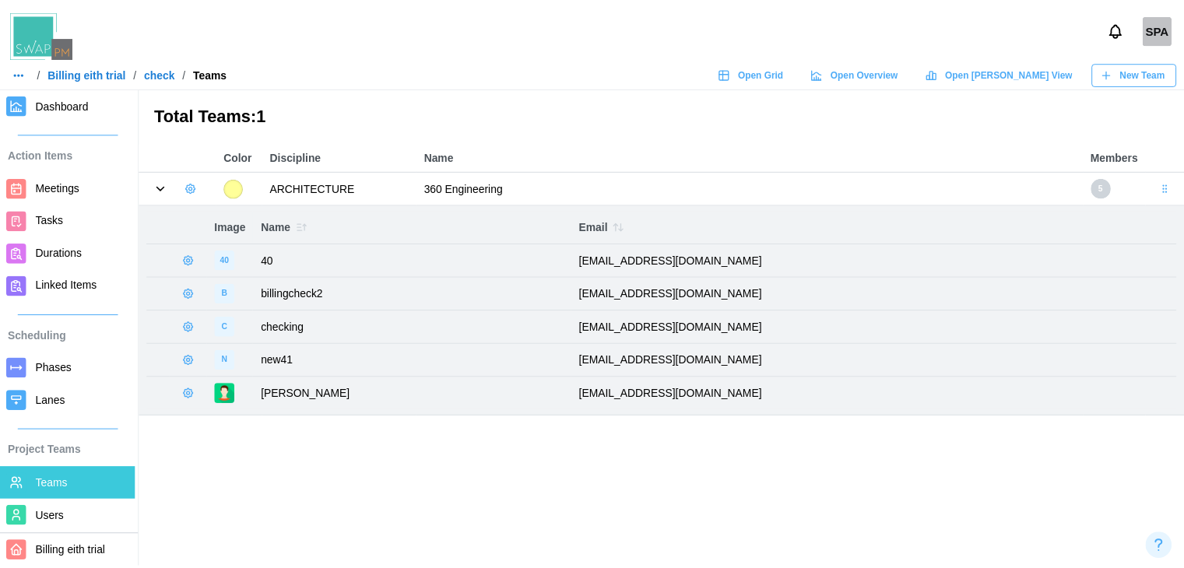
scroll to position [203, 0]
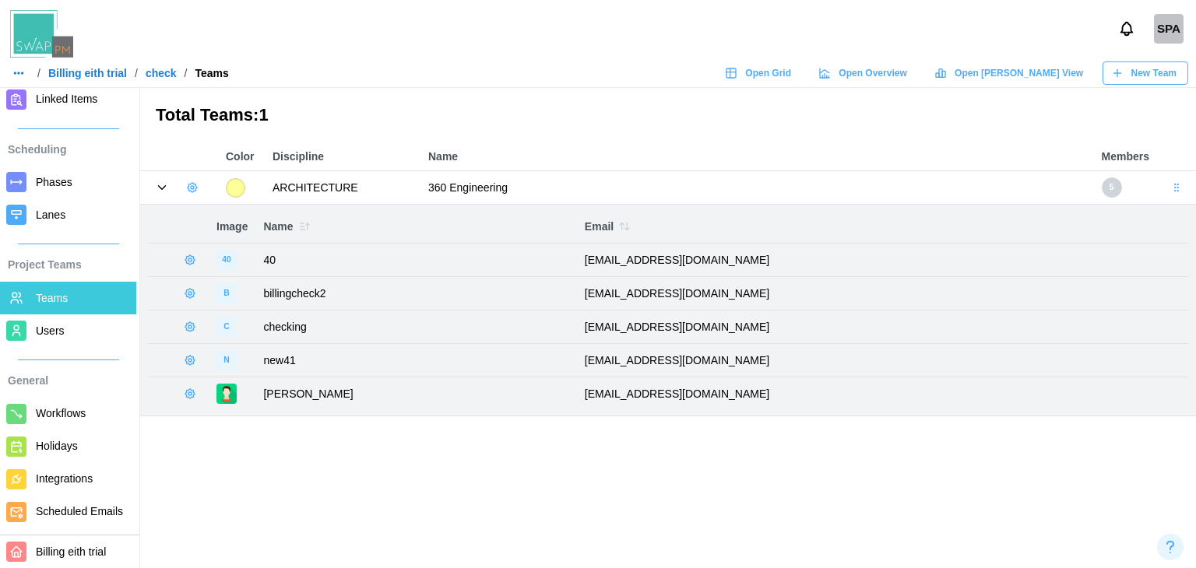
click at [188, 358] on icon "button" at bounding box center [190, 360] width 12 height 12
click at [217, 394] on div "Manage User" at bounding box center [260, 393] width 99 height 17
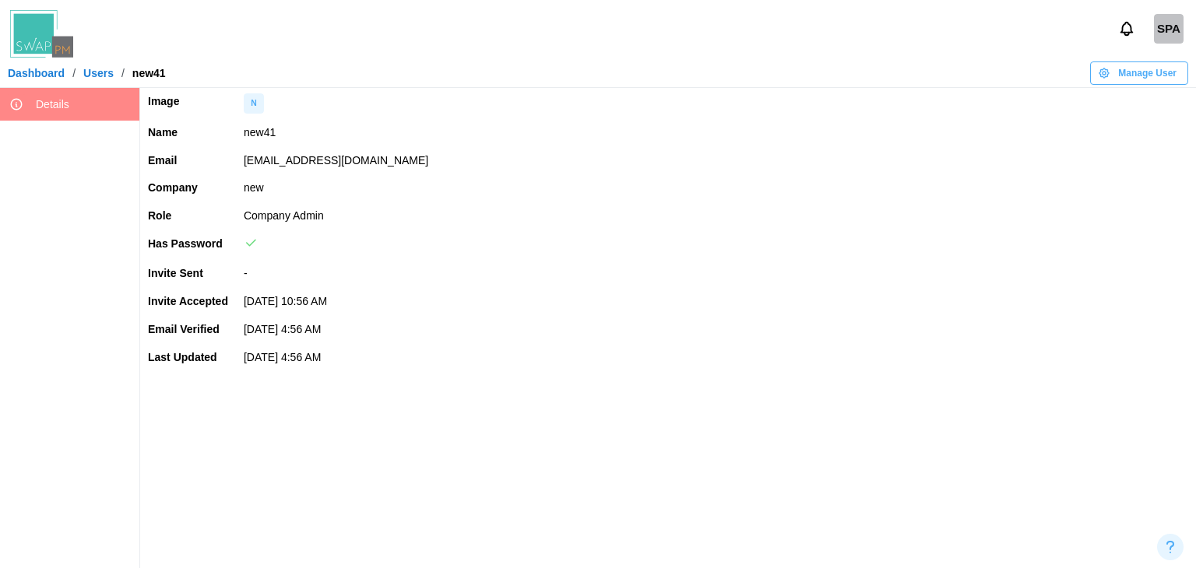
click at [95, 73] on link "Users" at bounding box center [98, 73] width 30 height 11
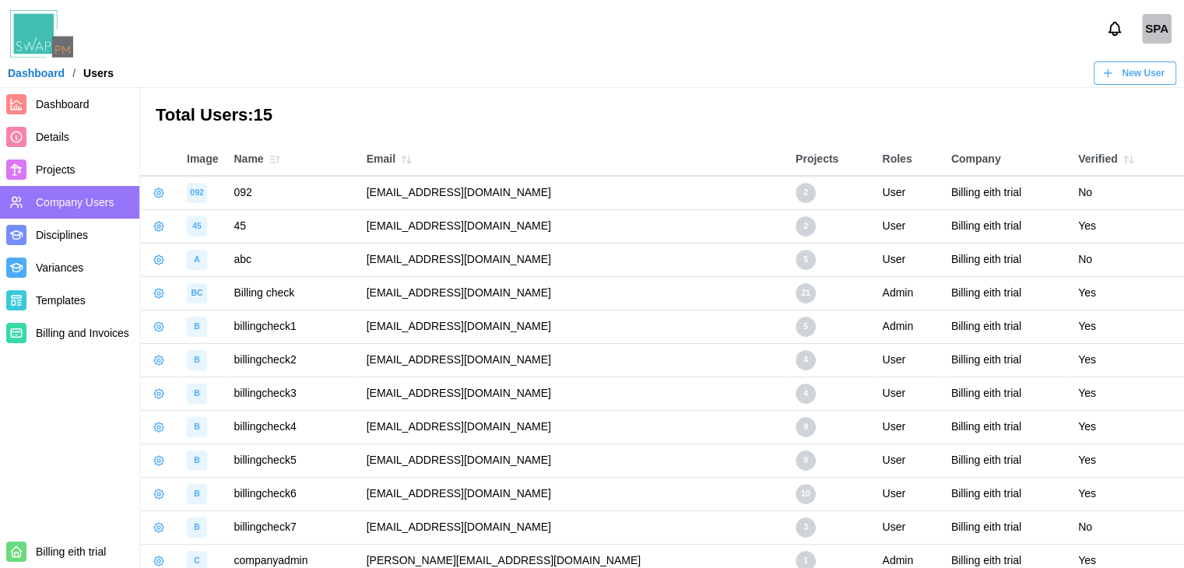
click at [26, 76] on link "Dashboard" at bounding box center [36, 73] width 57 height 11
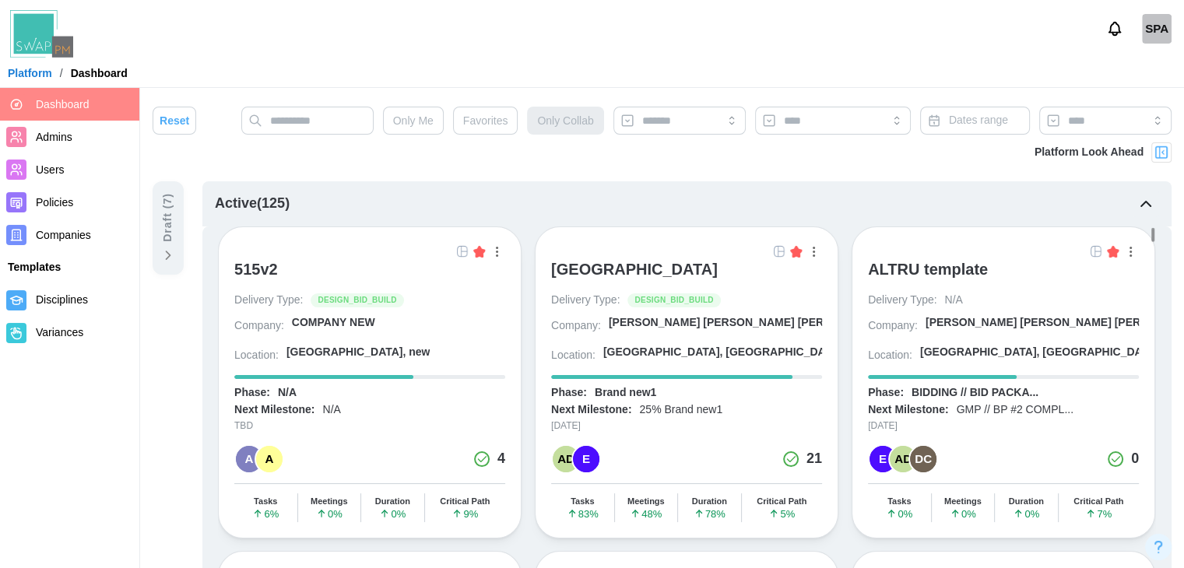
scroll to position [223, 0]
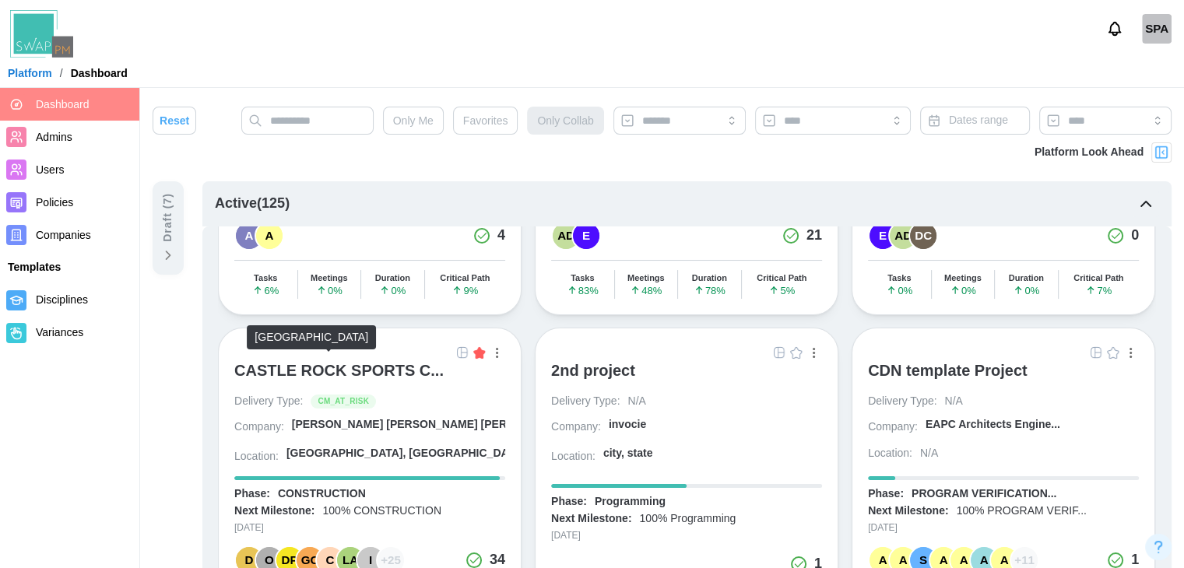
click at [383, 368] on div "CASTLE ROCK SPORTS C..." at bounding box center [338, 370] width 209 height 19
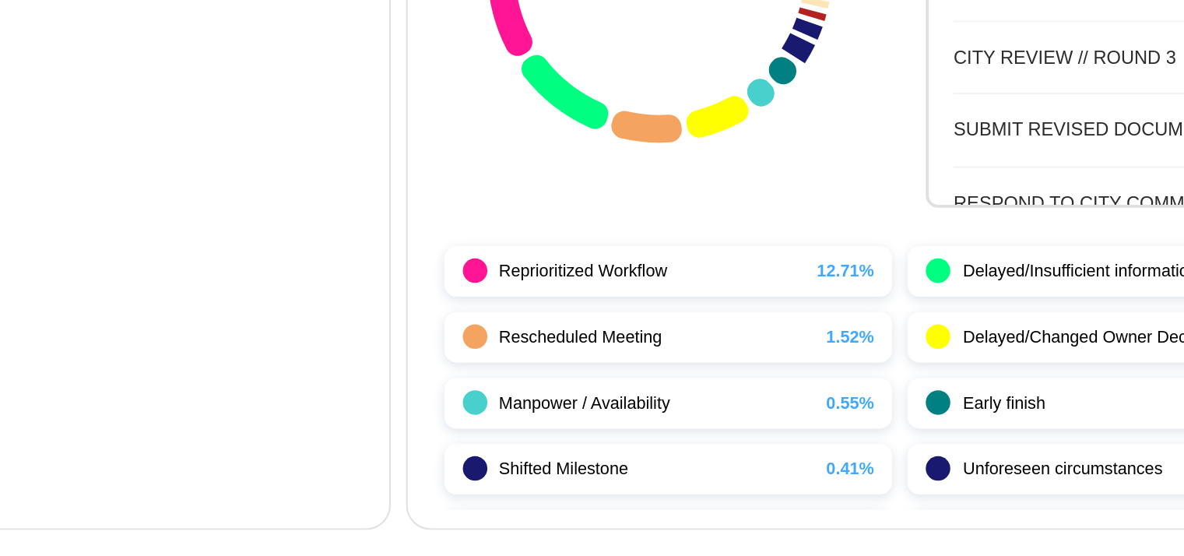
scroll to position [600, 0]
click at [735, 447] on div "Shifted Milestone" at bounding box center [794, 447] width 160 height 13
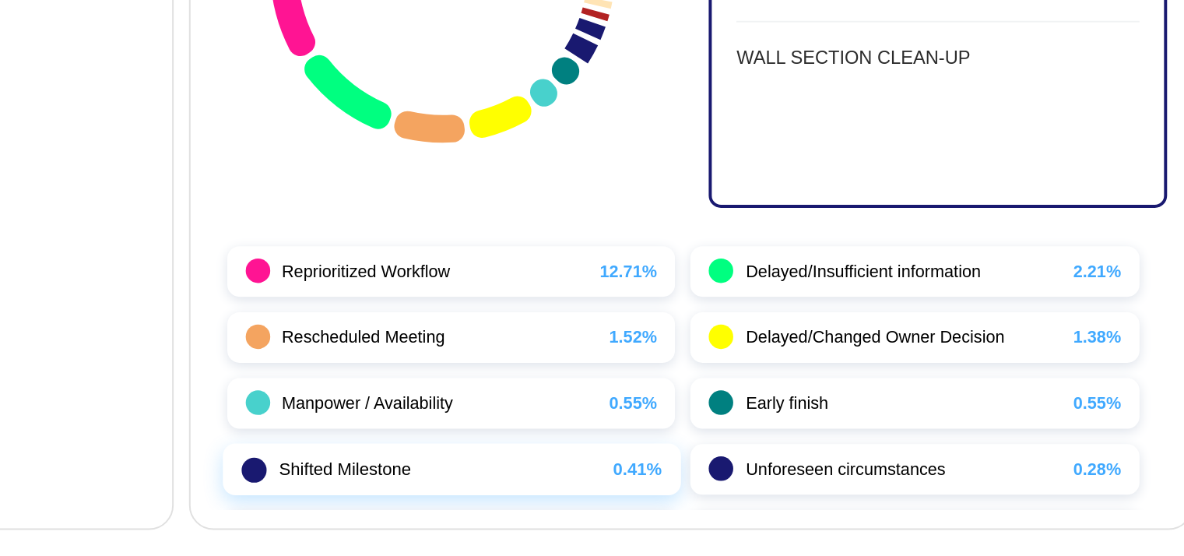
drag, startPoint x: 936, startPoint y: 324, endPoint x: 705, endPoint y: 441, distance: 259.4
click at [705, 441] on div at bounding box center [699, 447] width 12 height 12
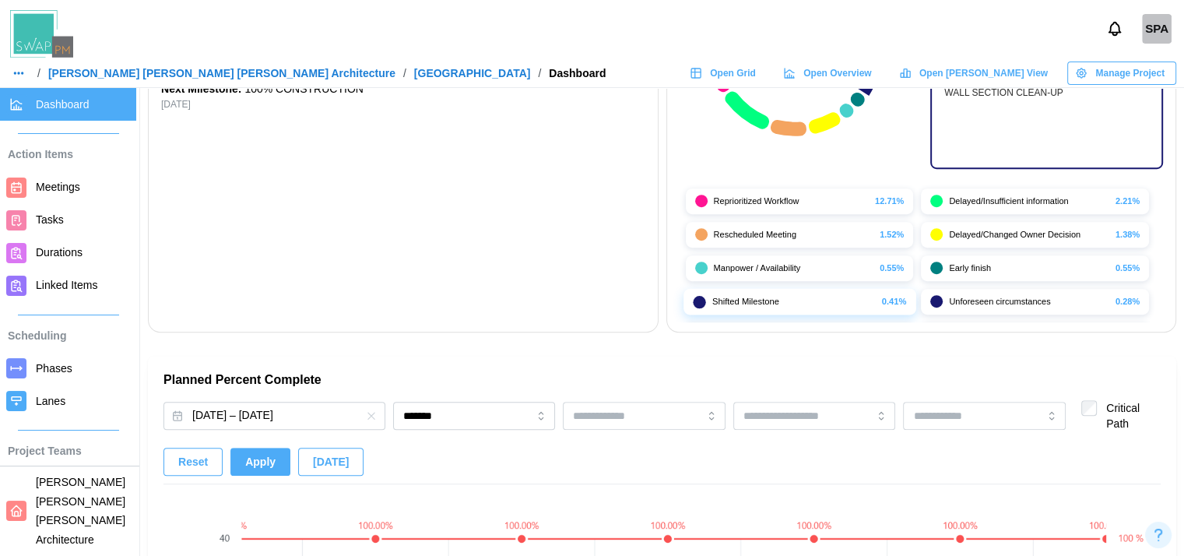
scroll to position [667, 12]
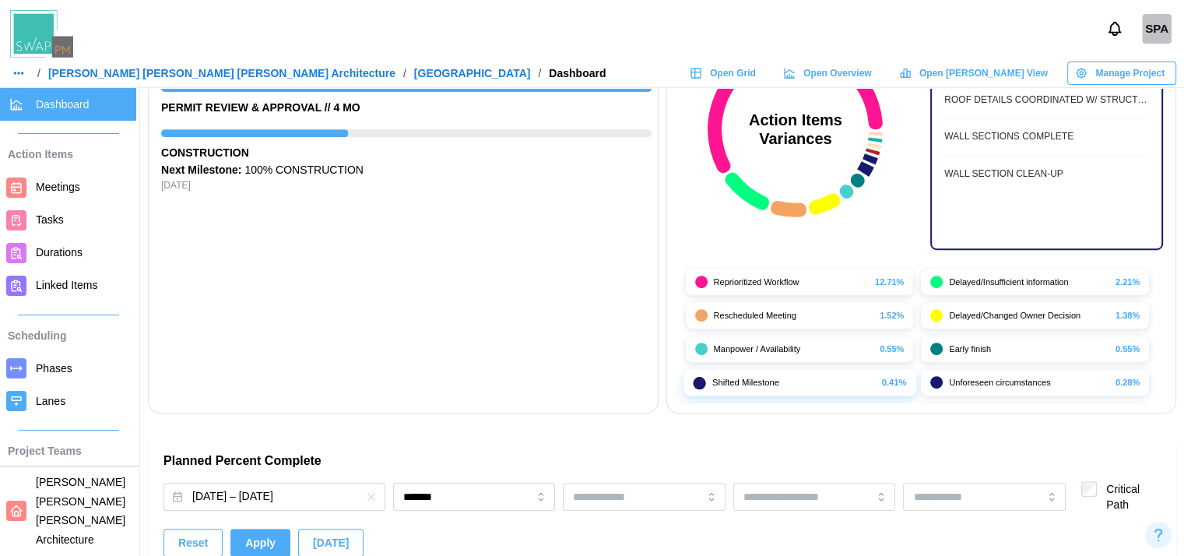
click at [930, 383] on div at bounding box center [936, 382] width 12 height 12
drag, startPoint x: 716, startPoint y: 373, endPoint x: 685, endPoint y: 378, distance: 31.5
click at [686, 378] on div "Shifted Milestone 0.41%" at bounding box center [800, 383] width 228 height 26
click at [698, 383] on div at bounding box center [699, 382] width 12 height 12
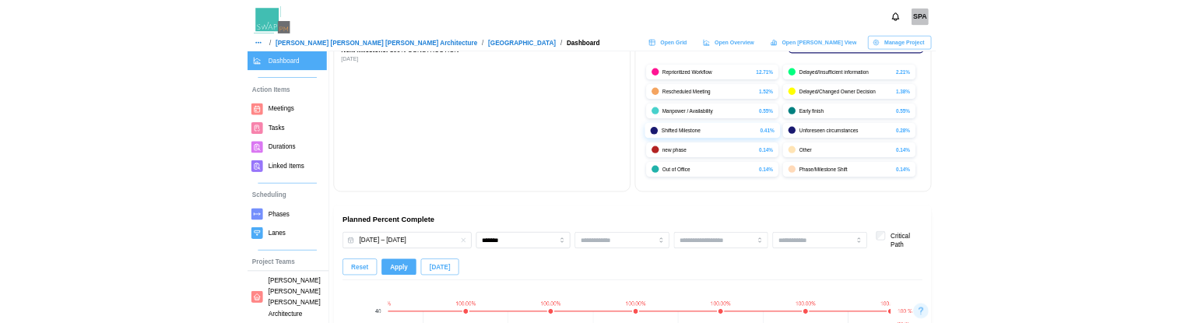
scroll to position [710, 12]
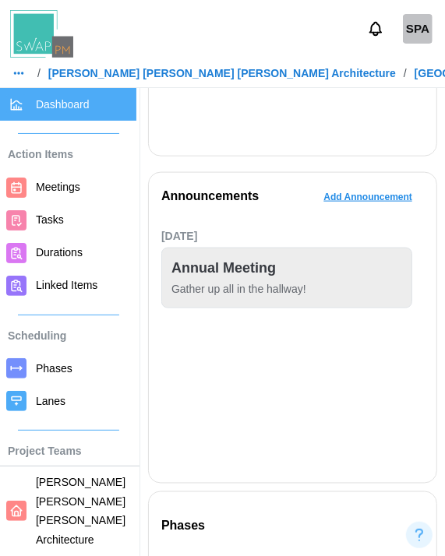
drag, startPoint x: 407, startPoint y: 121, endPoint x: 277, endPoint y: 136, distance: 130.9
click at [277, 136] on div "Project Name: [GEOGRAPHIC_DATA] Delivery Type: Cm At Risk Project Owner: No own…" at bounding box center [292, 10] width 262 height 266
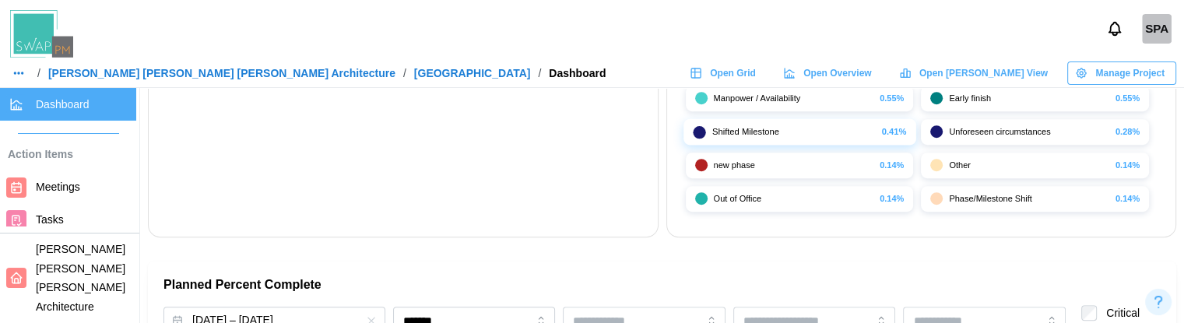
scroll to position [844, 12]
click at [693, 125] on div at bounding box center [699, 130] width 12 height 12
click at [693, 126] on div at bounding box center [699, 130] width 12 height 12
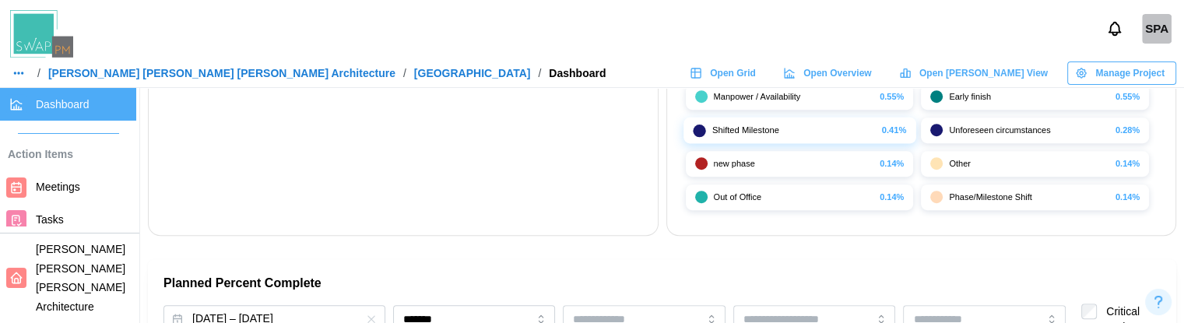
click at [693, 126] on div at bounding box center [699, 130] width 12 height 12
click at [931, 129] on div at bounding box center [936, 130] width 12 height 12
click at [555, 169] on div "Phases CONSTRUCTION DOCUMENTS PERMIT REVIEW & APPROVAL // 4 MO CONSTRUCTION Nex…" at bounding box center [403, 14] width 509 height 442
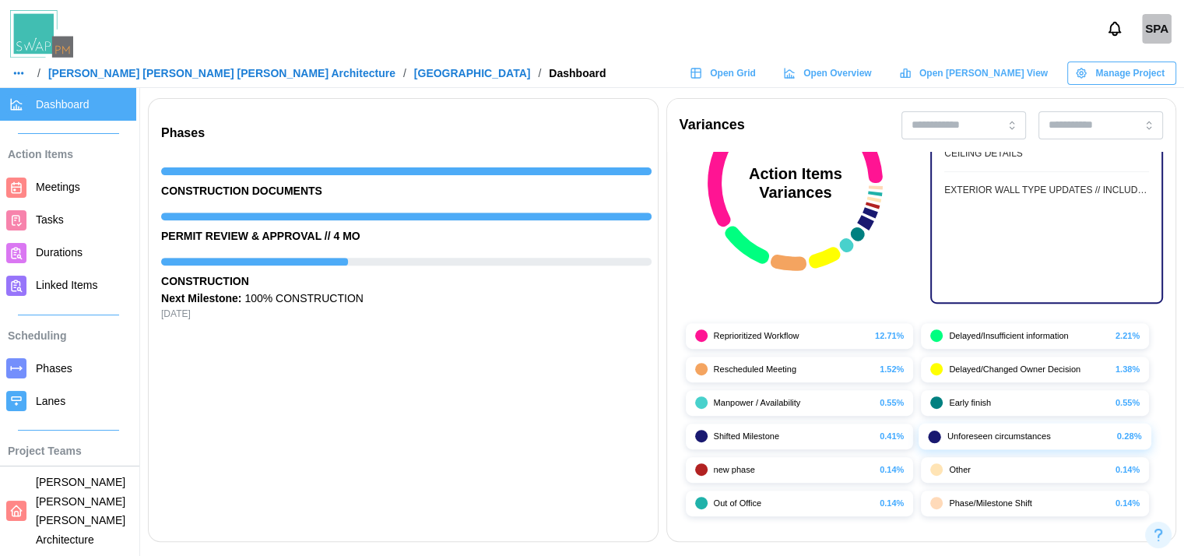
scroll to position [539, 12]
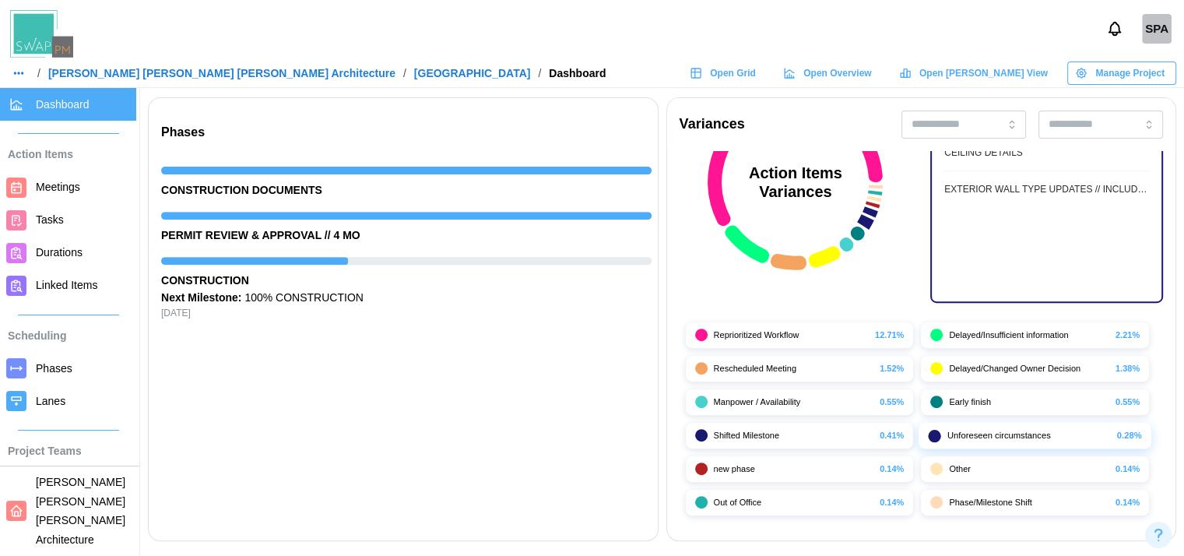
click at [997, 290] on div "CEILING DETAILS EXTERIOR WALL TYPE UPDATES // INCLUDES TRASH ENCLOSURE" at bounding box center [1047, 193] width 230 height 215
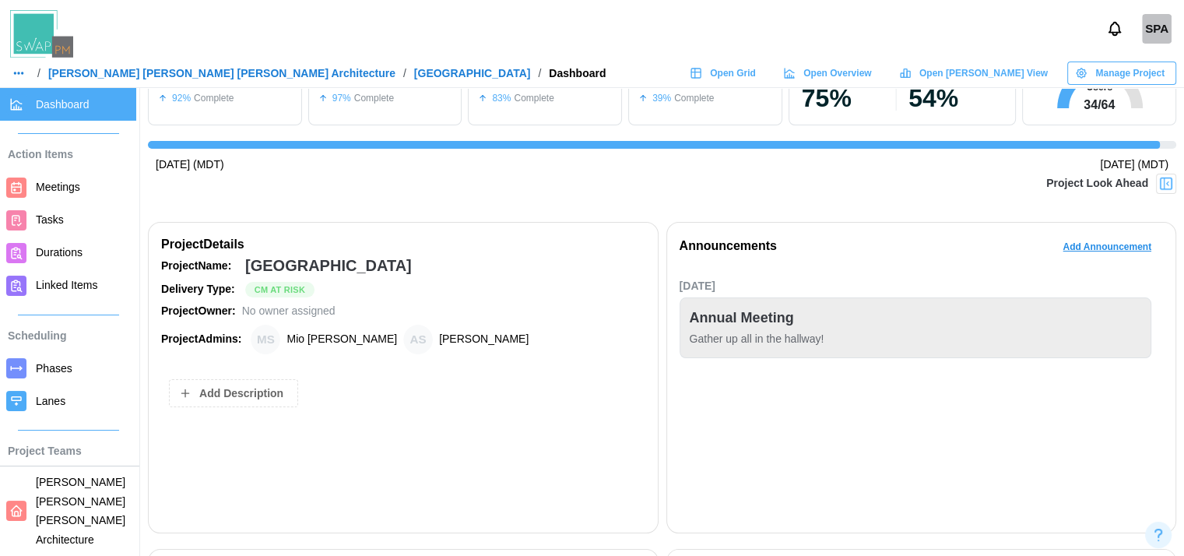
scroll to position [0, 12]
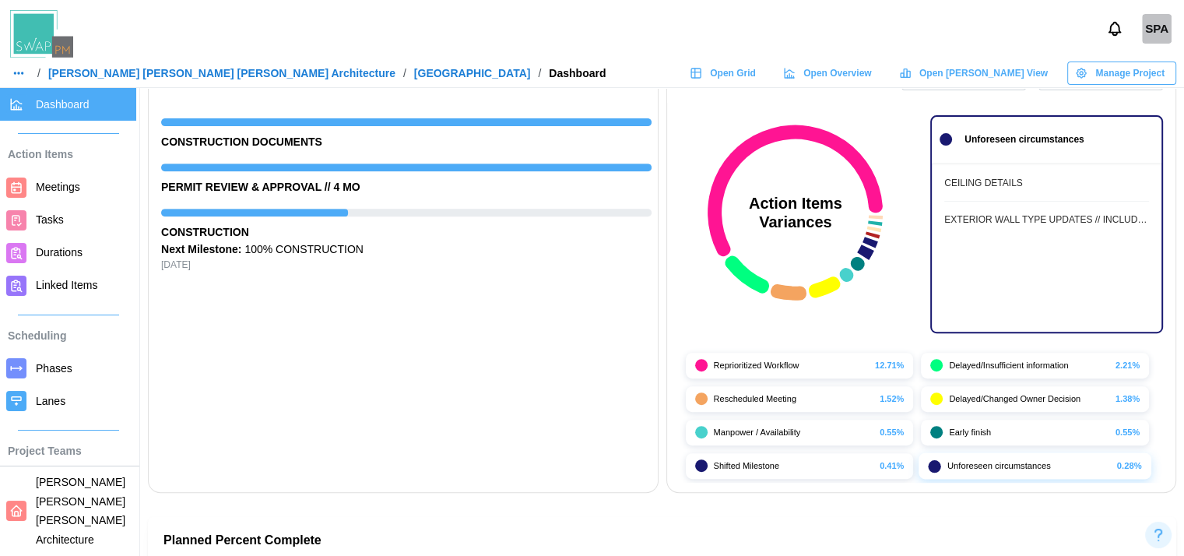
drag, startPoint x: 755, startPoint y: 361, endPoint x: 772, endPoint y: 428, distance: 69.3
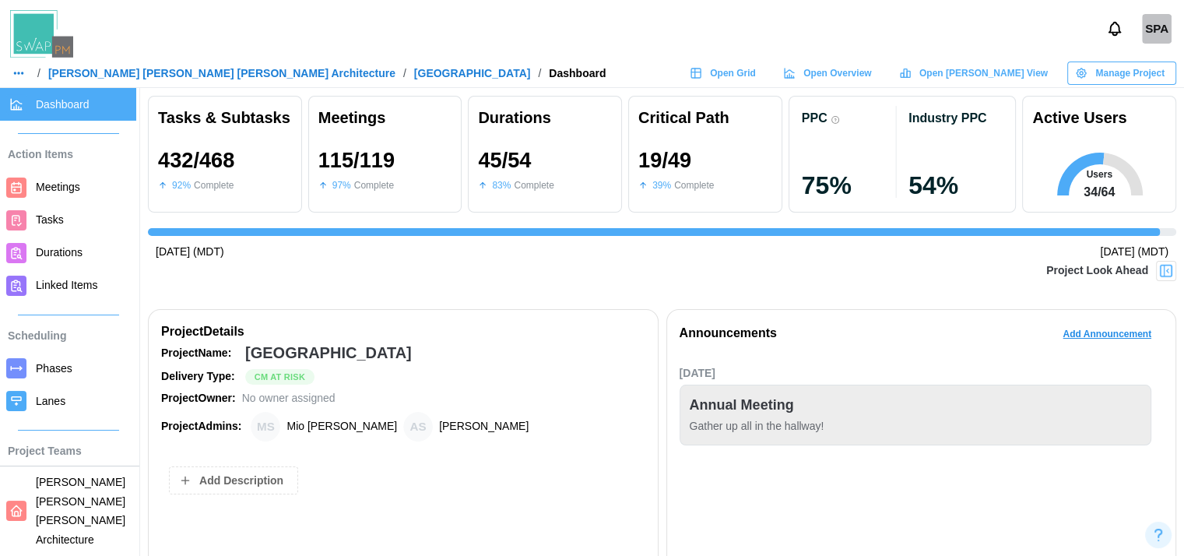
click at [682, 476] on div "[DATE] Annual Meeting Gather up all in the hallway!" at bounding box center [922, 475] width 484 height 228
click at [369, 350] on div "[GEOGRAPHIC_DATA]" at bounding box center [328, 353] width 167 height 24
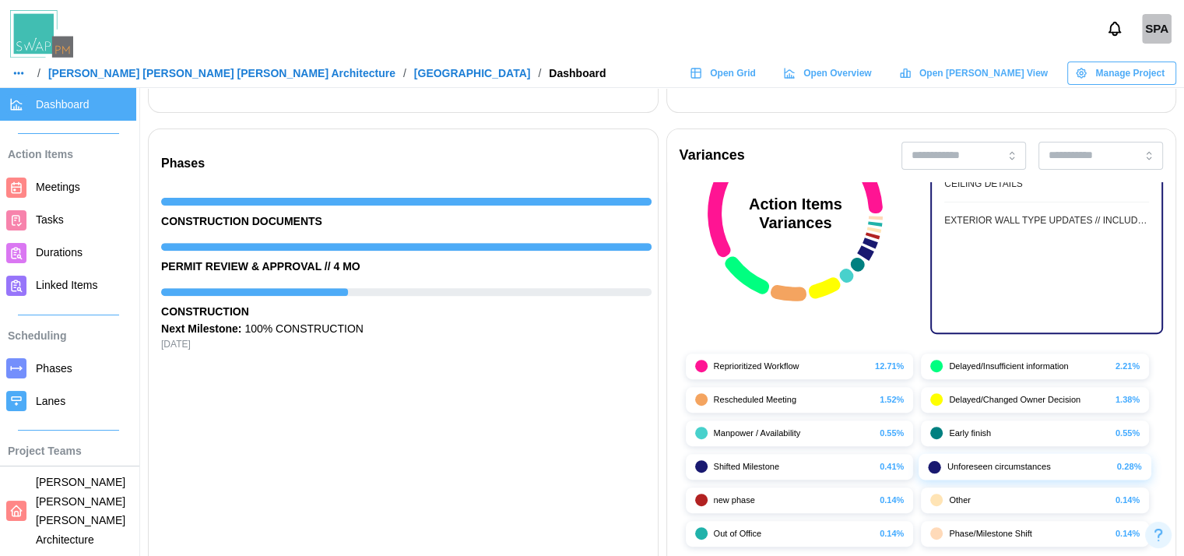
scroll to position [78, 0]
drag, startPoint x: 729, startPoint y: 456, endPoint x: 558, endPoint y: 390, distance: 183.6
click at [558, 390] on div "Phases CONSTRUCTION DOCUMENTS PERMIT REVIEW & APPROVAL // 4 MO CONSTRUCTION Nex…" at bounding box center [403, 350] width 509 height 442
